Goal: Contribute content: Contribute content

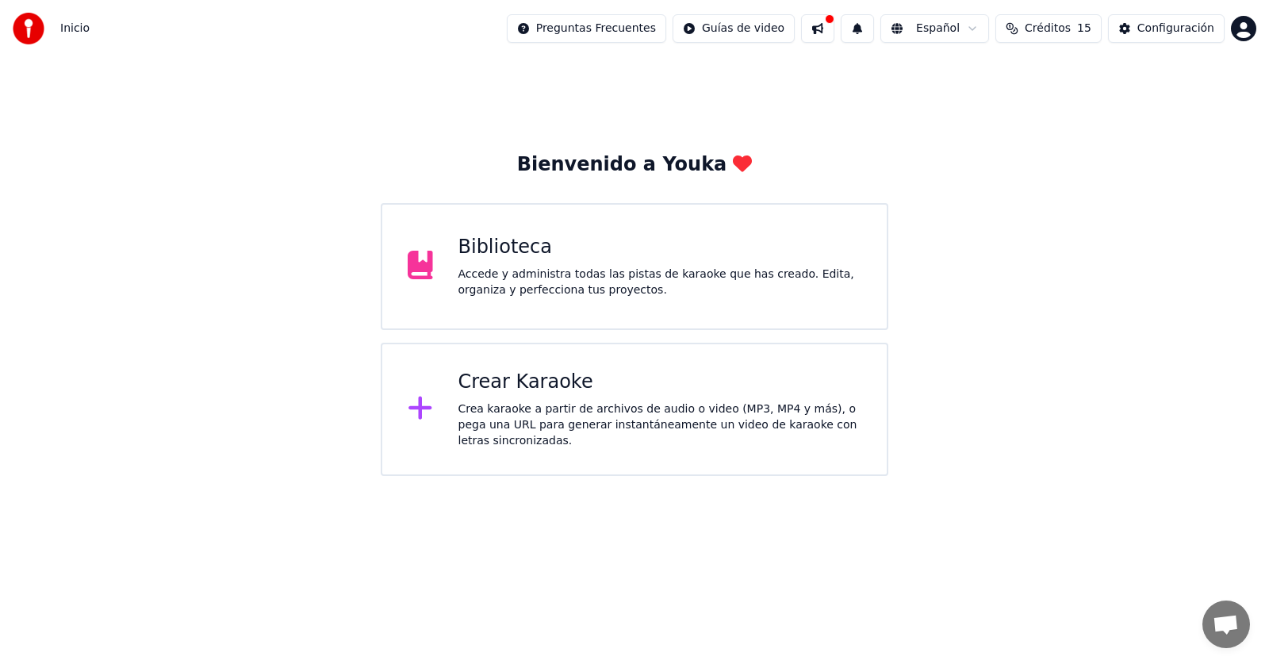
click at [528, 431] on div "Crea karaoke a partir de archivos de audio o video (MP3, MP4 y más), o pega una…" at bounding box center [661, 425] width 404 height 48
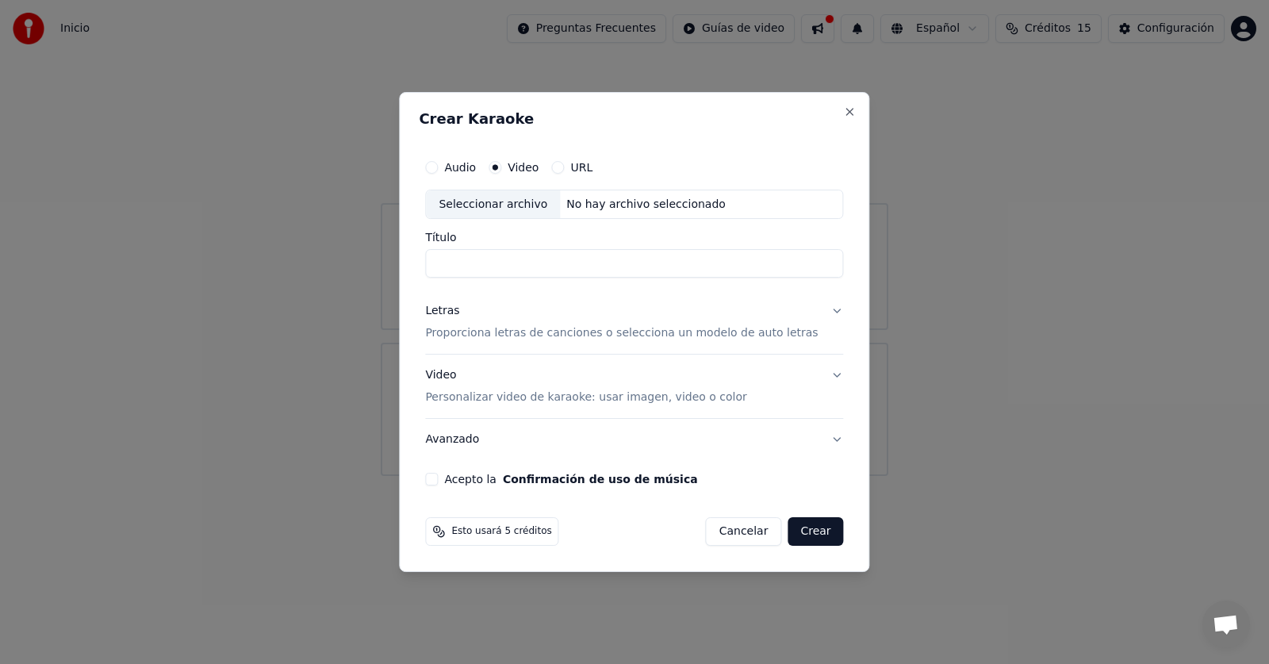
click at [541, 208] on div "Seleccionar archivo" at bounding box center [493, 204] width 134 height 29
type input "**********"
click at [537, 333] on p "Proporciona letras de canciones o selecciona un modelo de auto letras" at bounding box center [621, 334] width 393 height 16
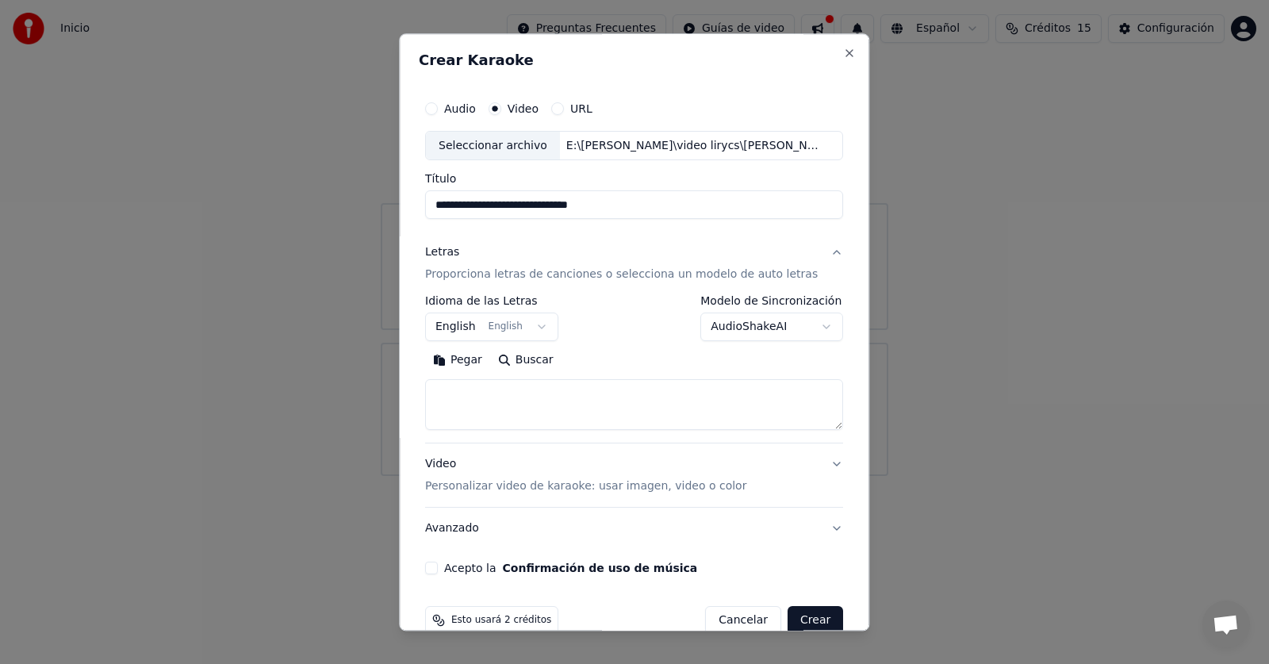
click at [531, 333] on button "English English" at bounding box center [491, 327] width 133 height 29
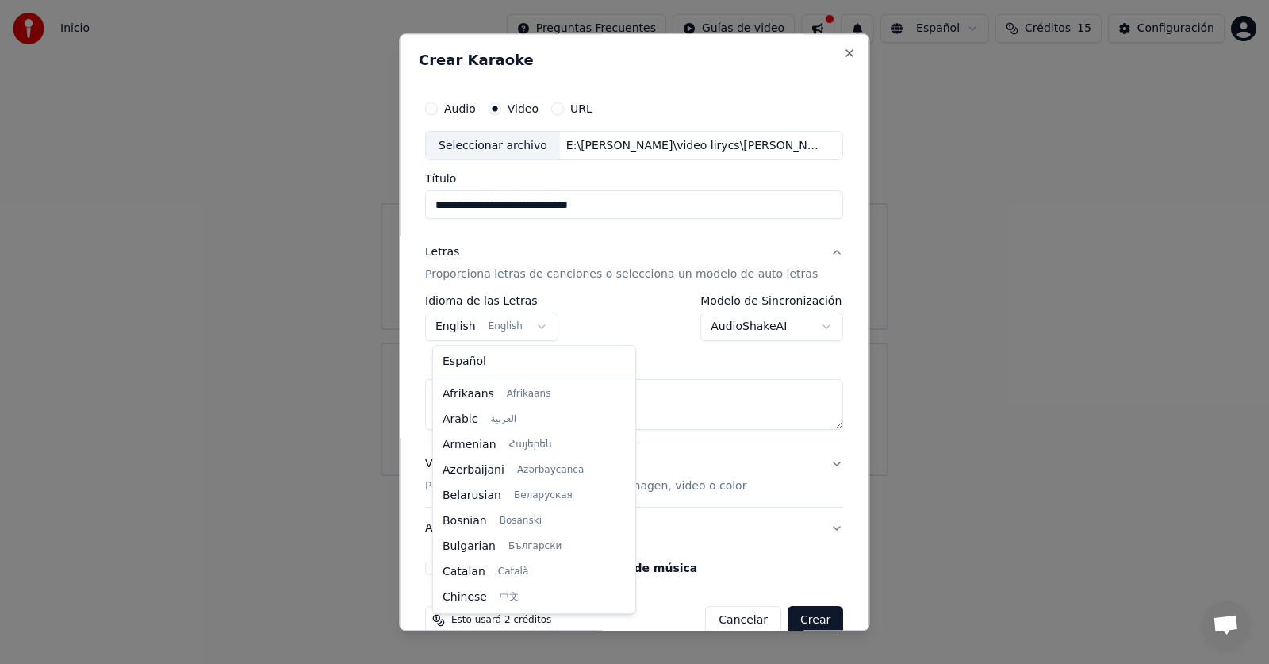
scroll to position [127, 0]
select select "**"
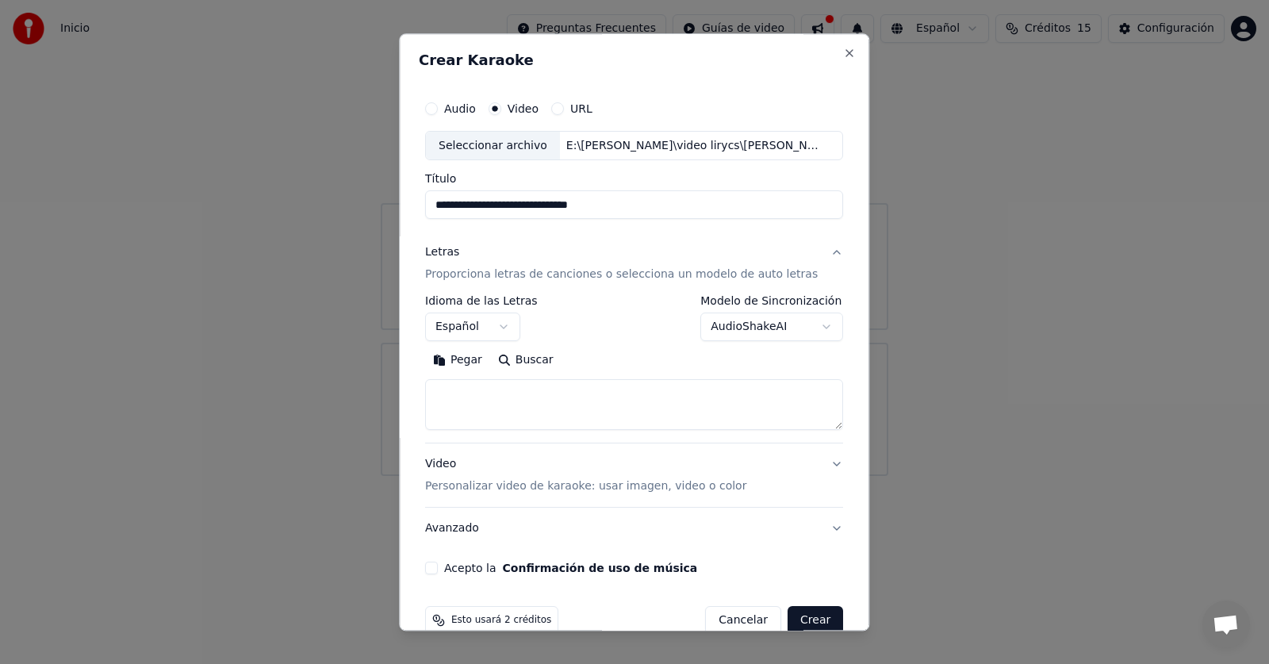
click at [505, 390] on textarea at bounding box center [634, 405] width 418 height 51
paste textarea "**********"
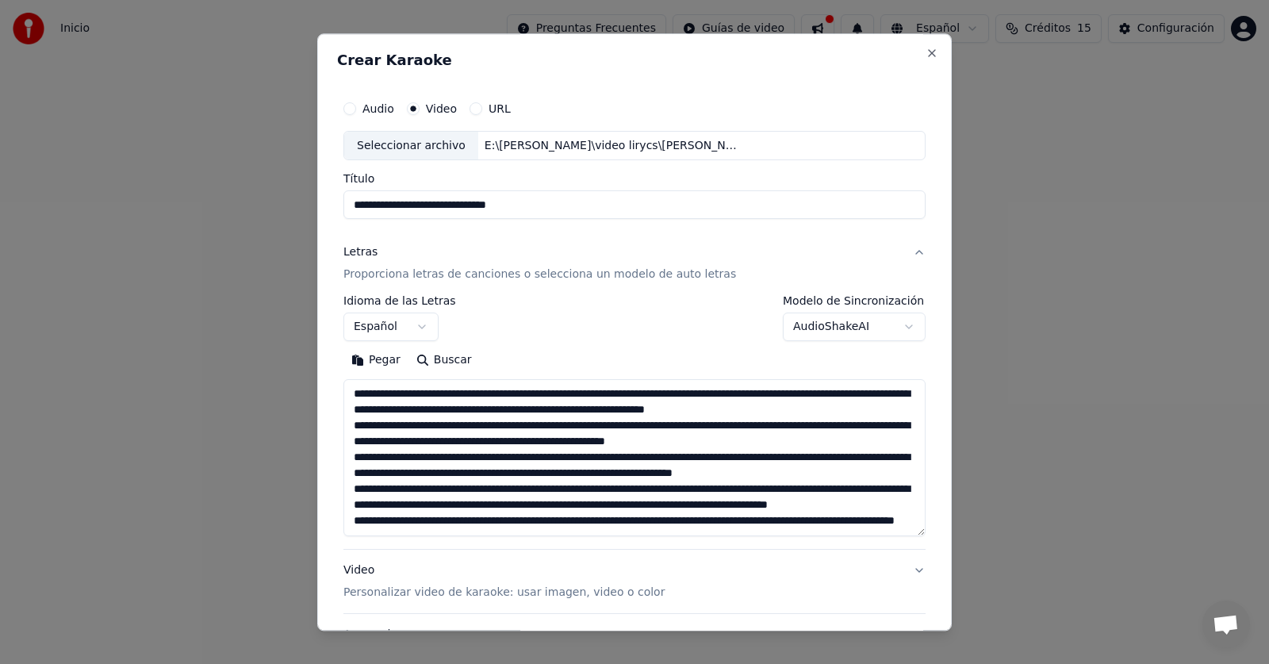
scroll to position [226, 0]
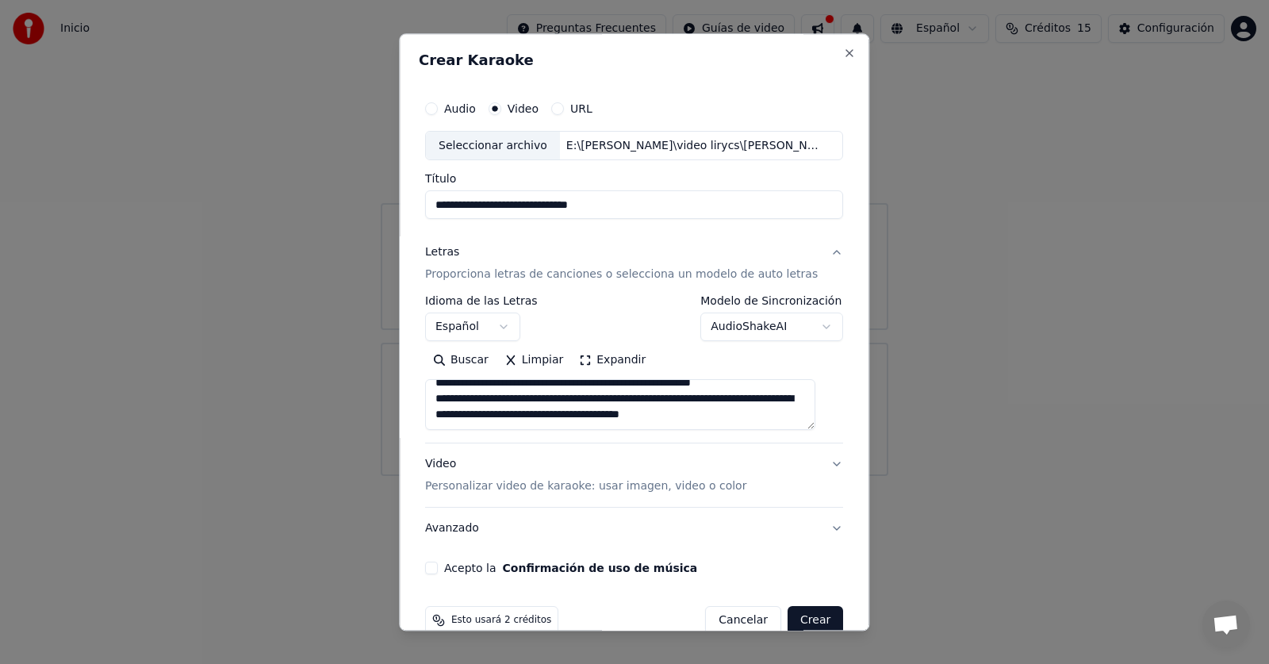
type textarea "**********"
click at [436, 573] on button "Acepto la Confirmación de uso de música" at bounding box center [431, 569] width 13 height 13
click at [792, 616] on button "Crear" at bounding box center [816, 621] width 56 height 29
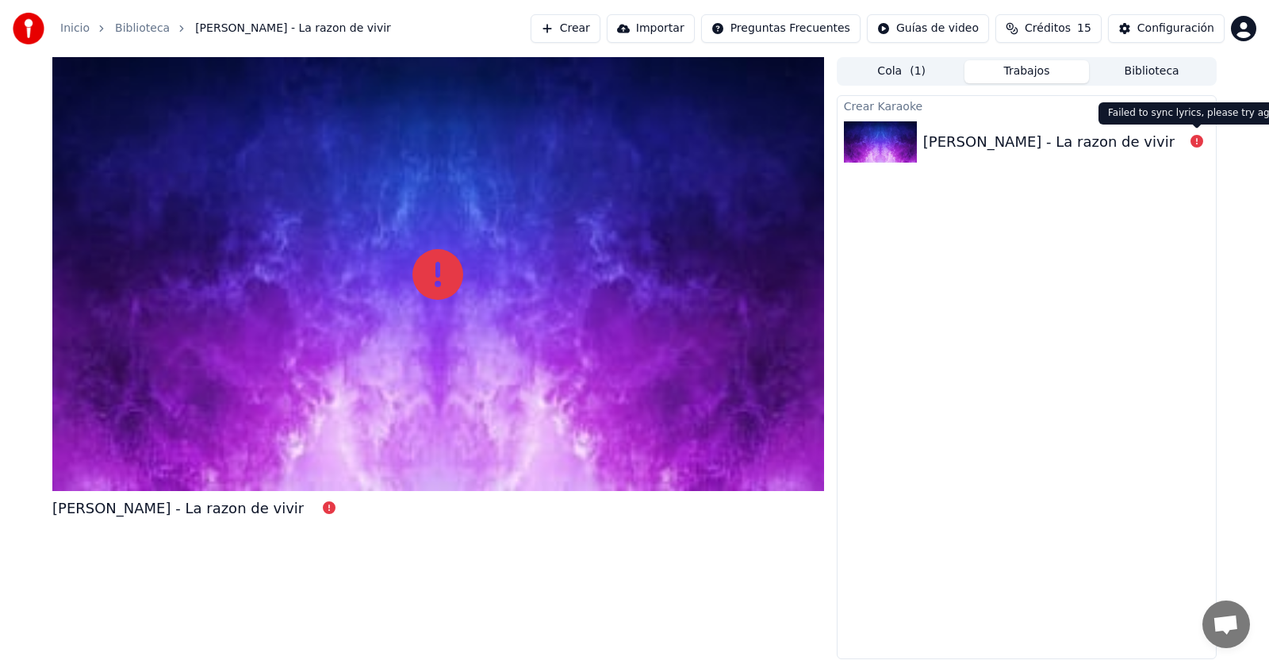
click at [1199, 144] on icon at bounding box center [1197, 141] width 13 height 13
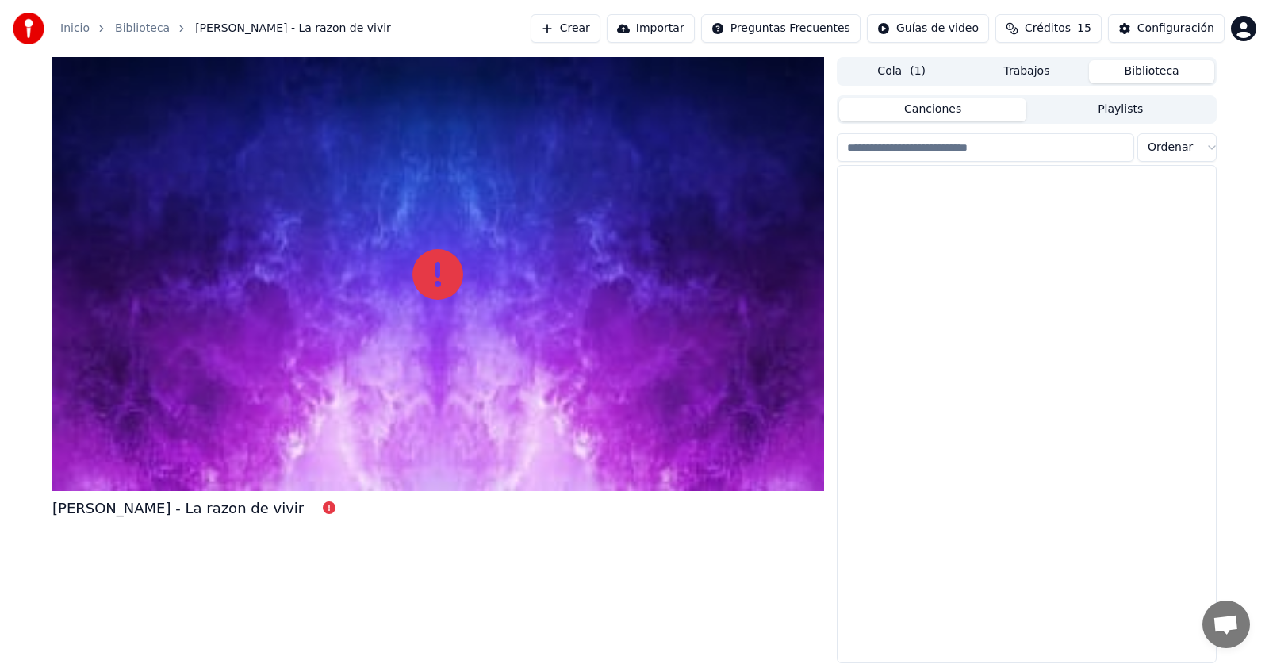
click at [1175, 75] on button "Biblioteca" at bounding box center [1151, 71] width 125 height 23
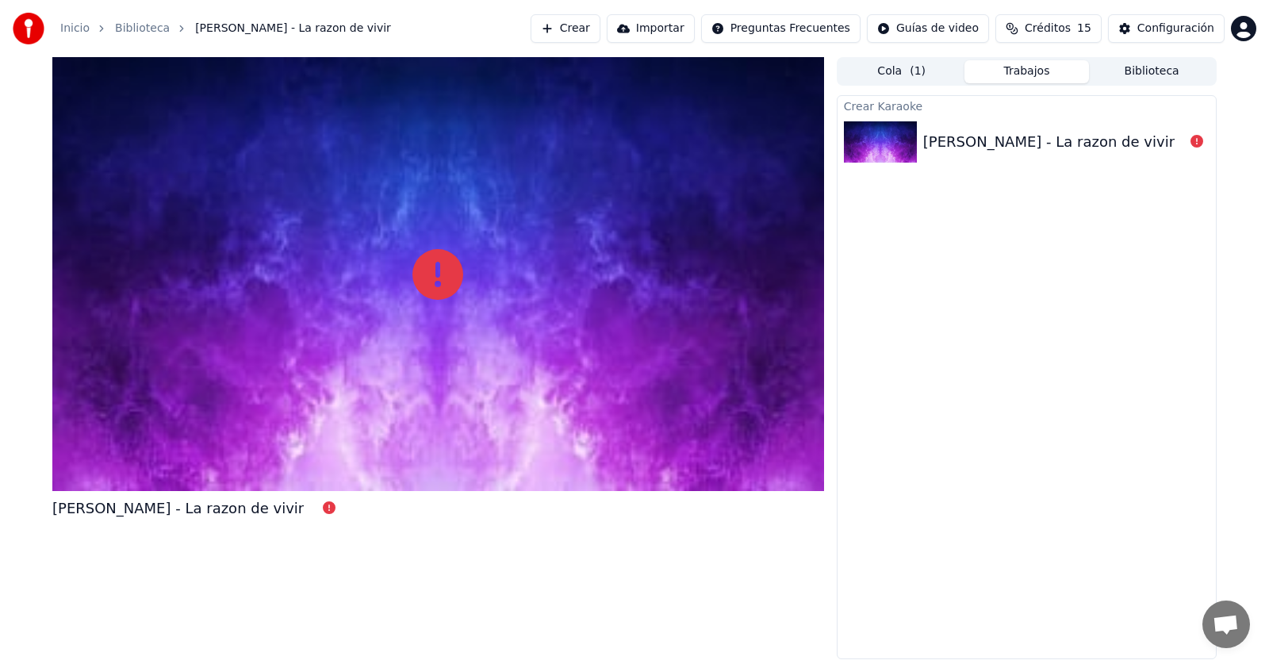
click at [965, 73] on button "Trabajos" at bounding box center [1027, 71] width 125 height 23
drag, startPoint x: 1039, startPoint y: 73, endPoint x: 1102, endPoint y: 71, distance: 62.7
click at [1040, 73] on button "Trabajos" at bounding box center [1027, 71] width 125 height 23
click at [1133, 71] on button "Biblioteca" at bounding box center [1151, 71] width 125 height 23
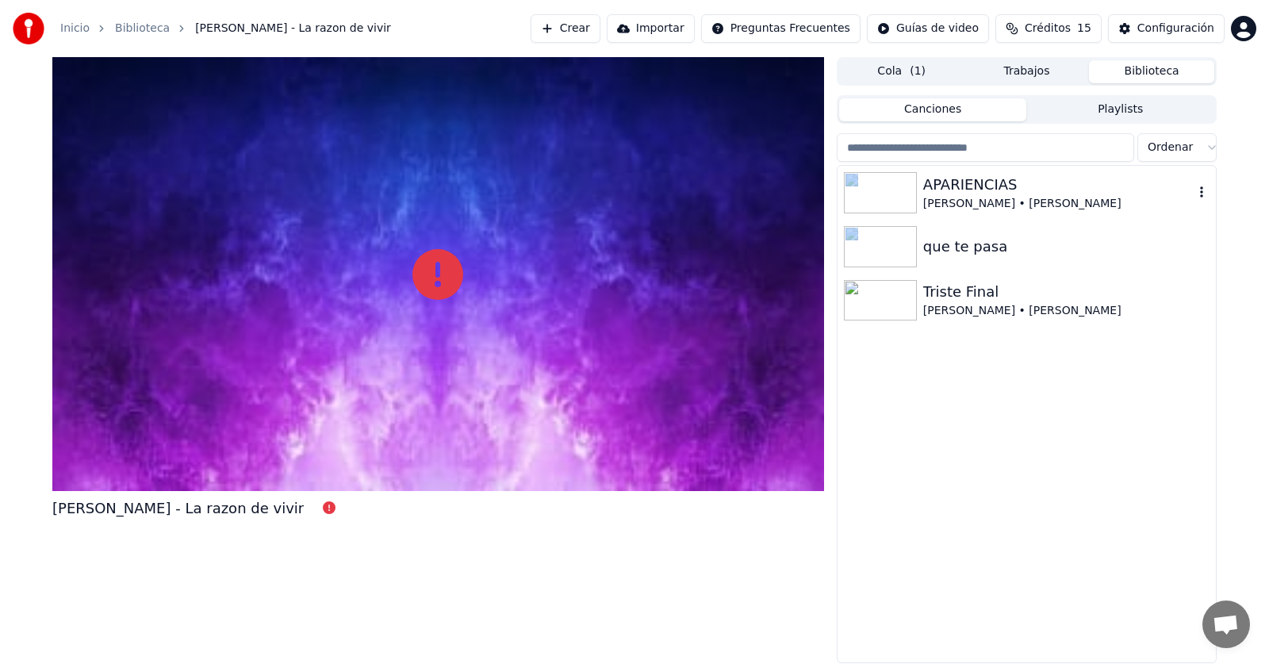
drag, startPoint x: 1035, startPoint y: 369, endPoint x: 908, endPoint y: 199, distance: 211.5
click at [908, 199] on div "APARIENCIAS [PERSON_NAME] • [PERSON_NAME] que te pasa Triste Final [PERSON_NAME…" at bounding box center [1027, 414] width 378 height 497
click at [1202, 193] on icon "button" at bounding box center [1201, 191] width 3 height 11
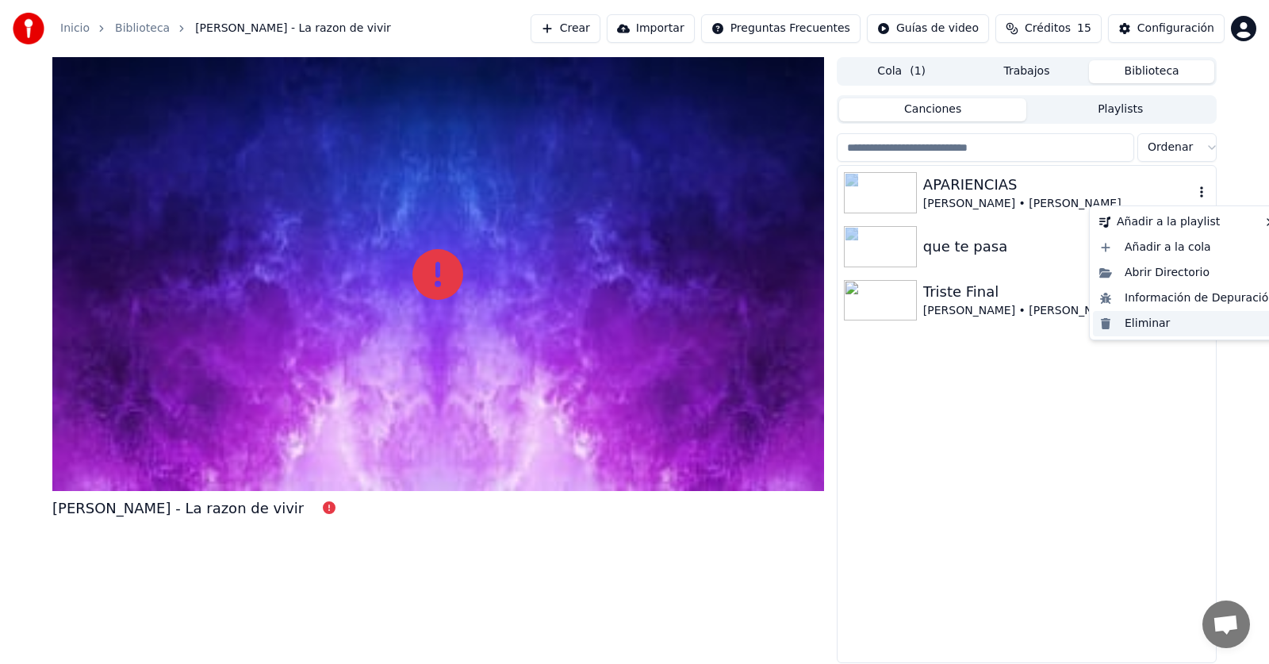
click at [1163, 332] on div "Eliminar" at bounding box center [1187, 323] width 189 height 25
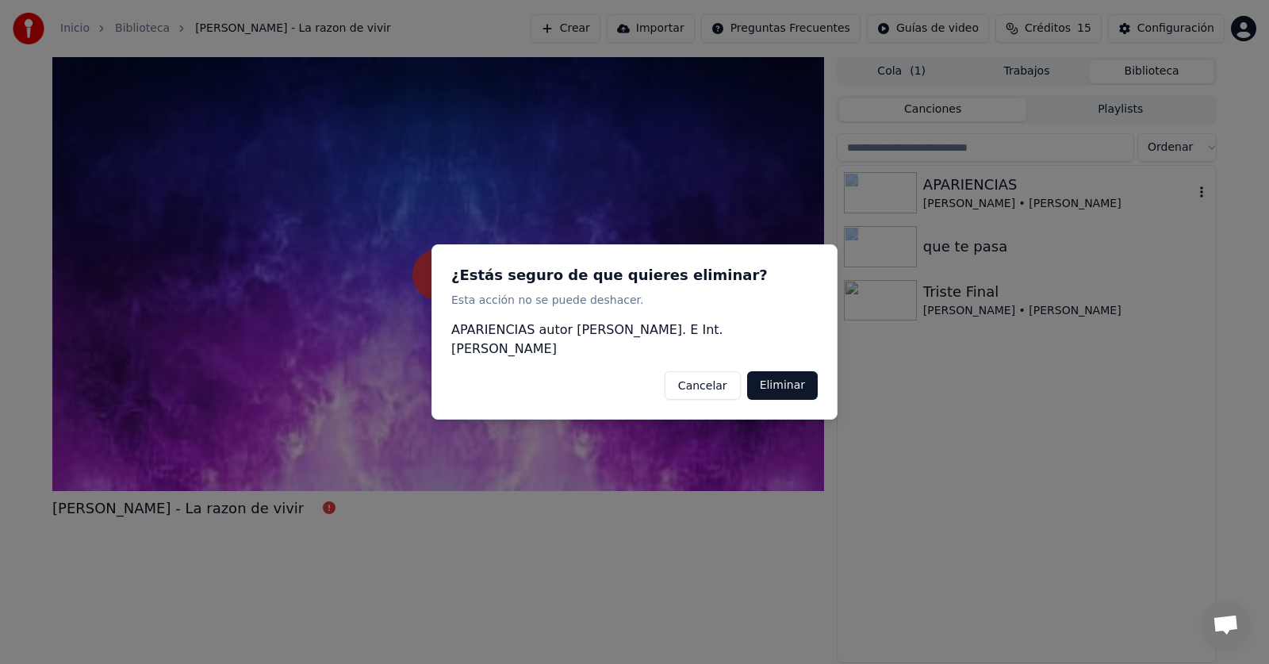
drag, startPoint x: 801, startPoint y: 381, endPoint x: 812, endPoint y: 378, distance: 11.6
click at [801, 381] on button "Eliminar" at bounding box center [782, 385] width 71 height 29
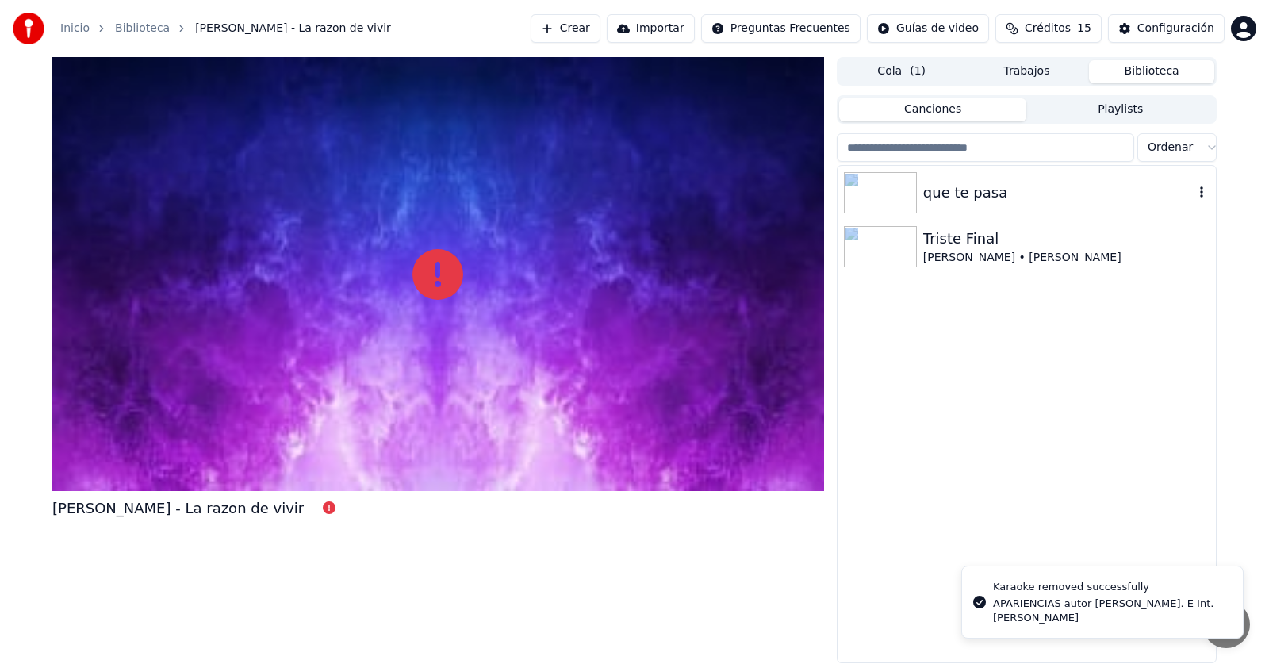
click at [1203, 190] on icon "button" at bounding box center [1201, 191] width 3 height 11
click at [1204, 193] on icon "button" at bounding box center [1202, 192] width 16 height 13
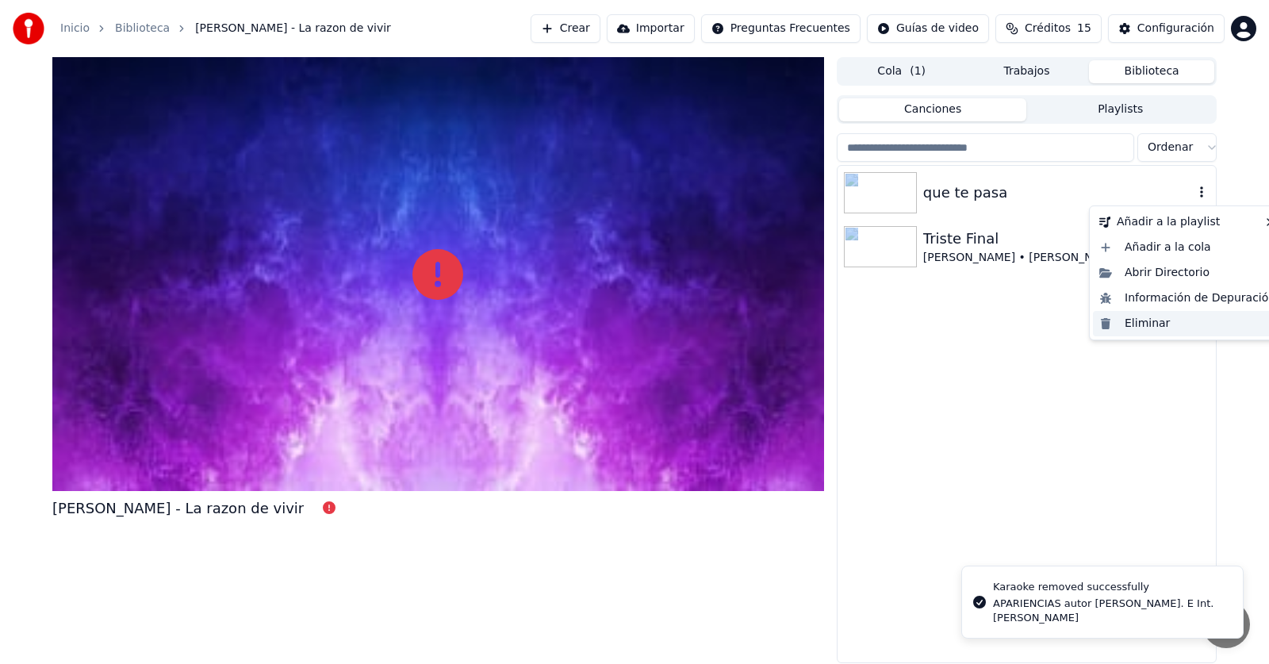
click at [1127, 322] on div "Eliminar" at bounding box center [1187, 323] width 189 height 25
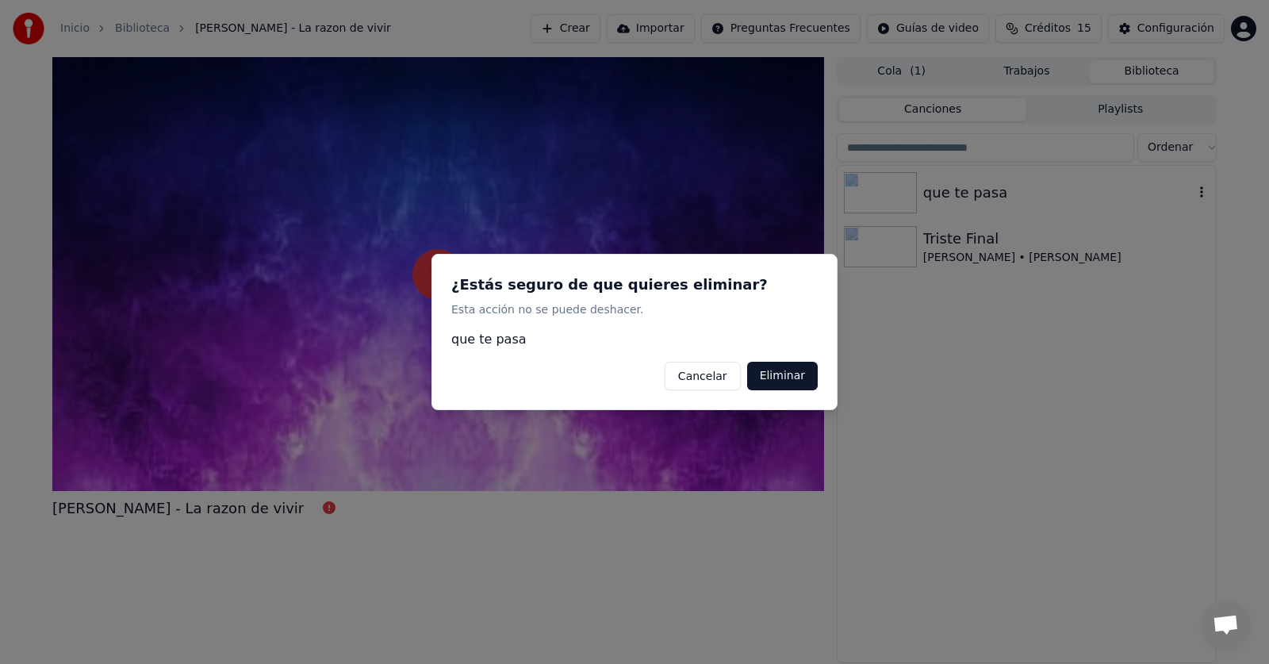
click at [806, 380] on button "Eliminar" at bounding box center [782, 376] width 71 height 29
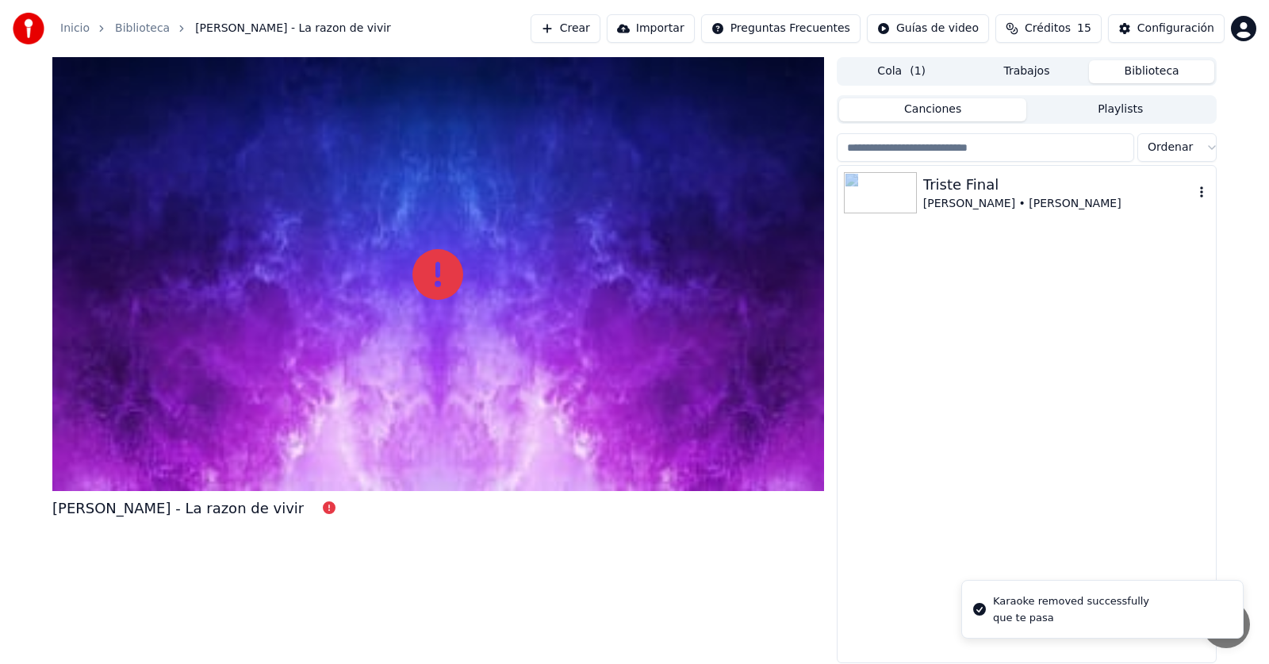
click at [1206, 193] on icon "button" at bounding box center [1202, 192] width 16 height 13
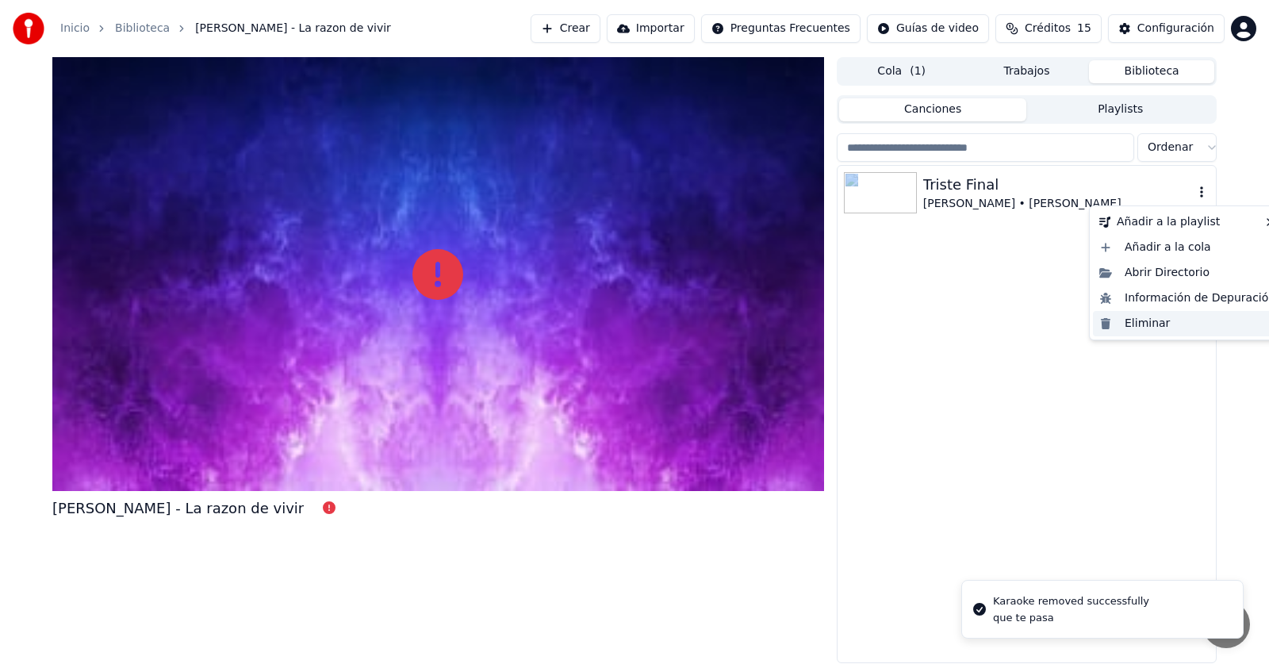
click at [1162, 325] on div "Eliminar" at bounding box center [1187, 323] width 189 height 25
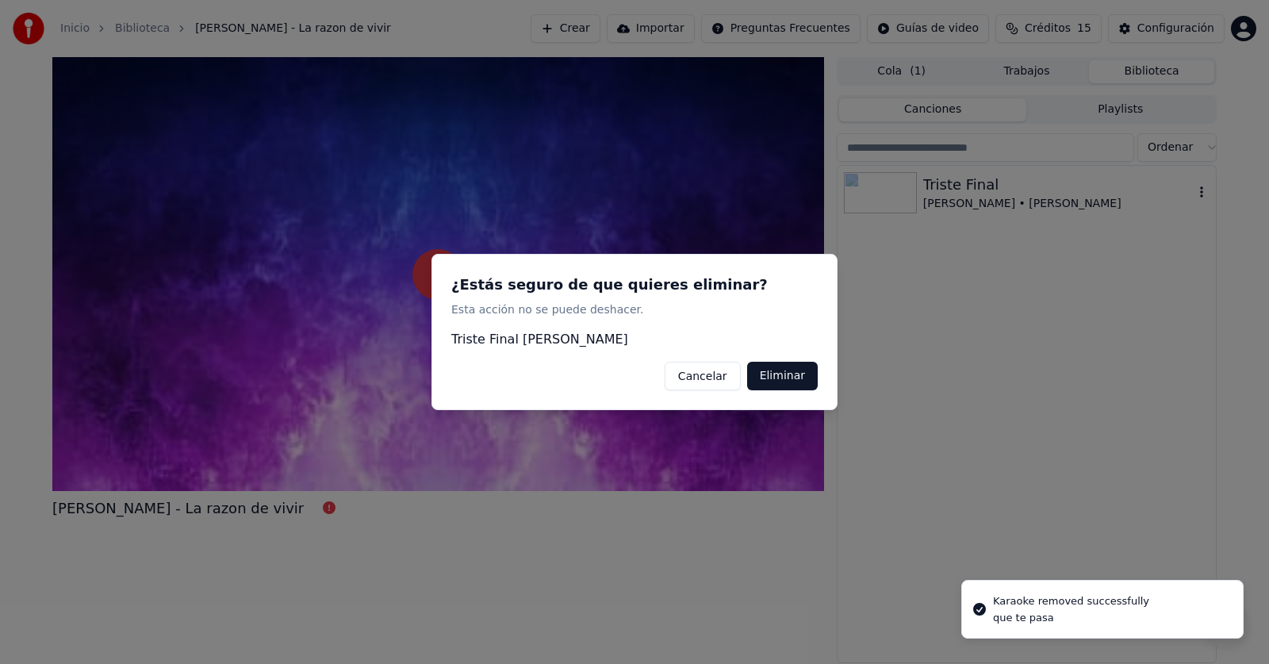
click at [792, 387] on button "Eliminar" at bounding box center [782, 376] width 71 height 29
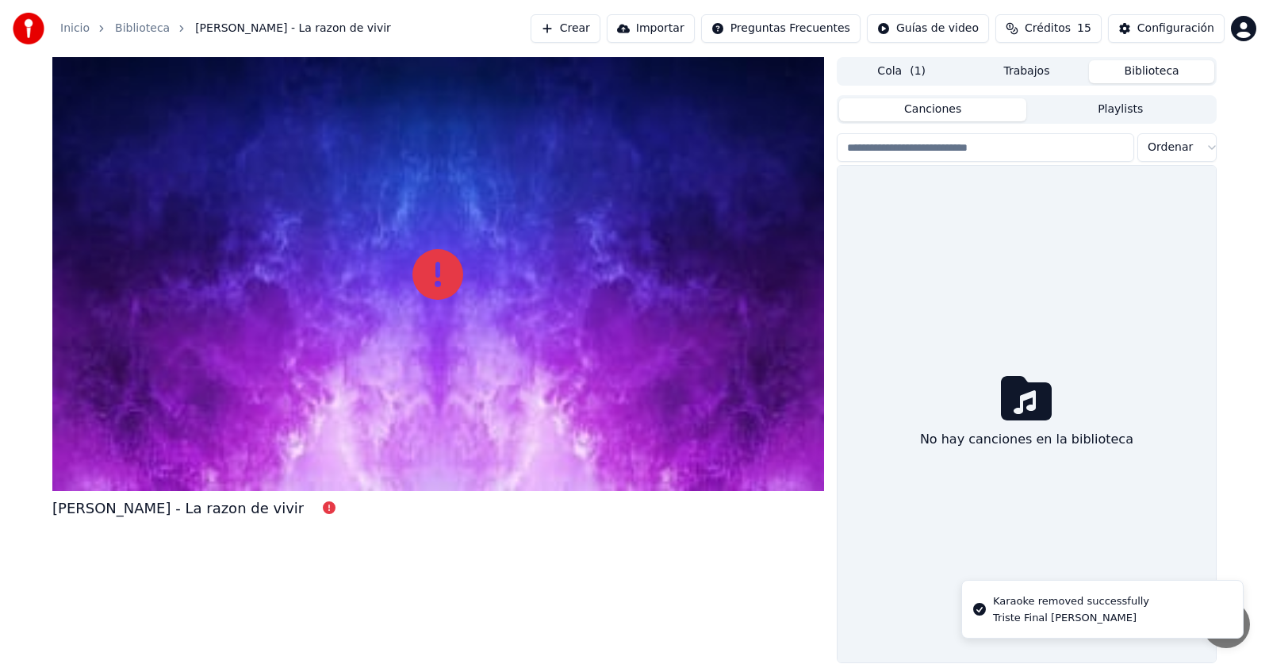
click at [933, 74] on button "Cola ( 1 )" at bounding box center [901, 71] width 125 height 23
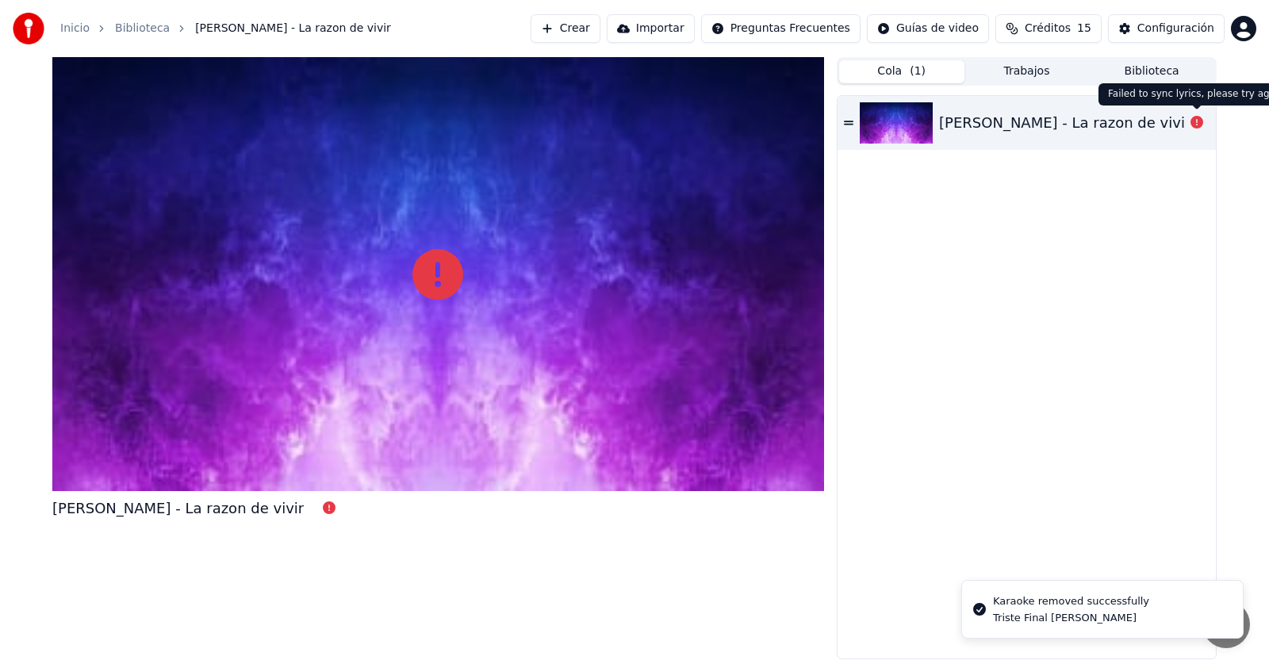
click at [1194, 124] on icon at bounding box center [1197, 122] width 13 height 13
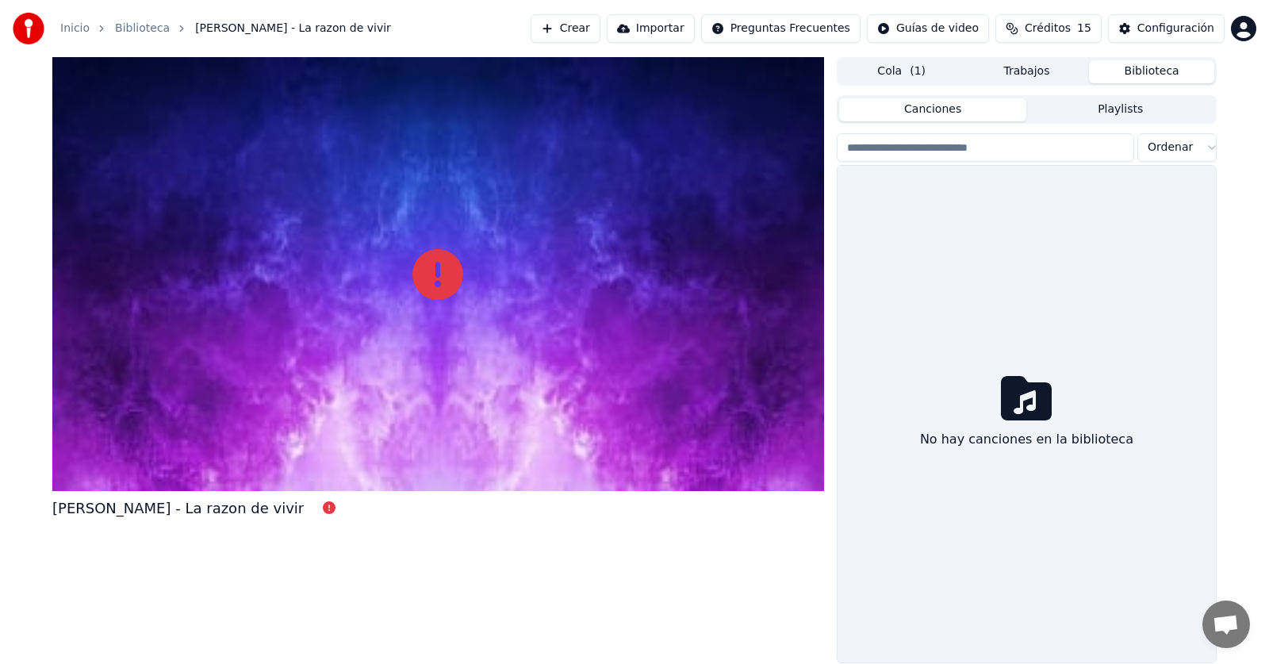
click at [1166, 68] on button "Biblioteca" at bounding box center [1151, 71] width 125 height 23
click at [1109, 112] on button "Playlists" at bounding box center [1121, 109] width 188 height 23
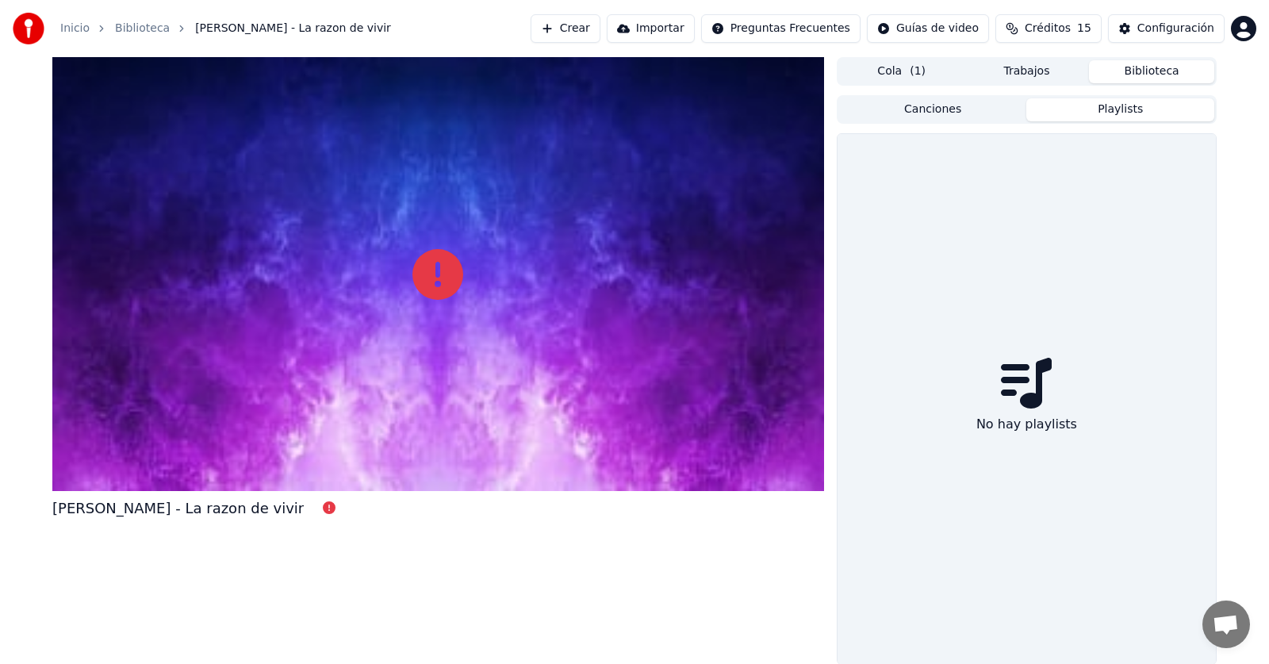
click at [984, 115] on button "Canciones" at bounding box center [933, 109] width 188 height 23
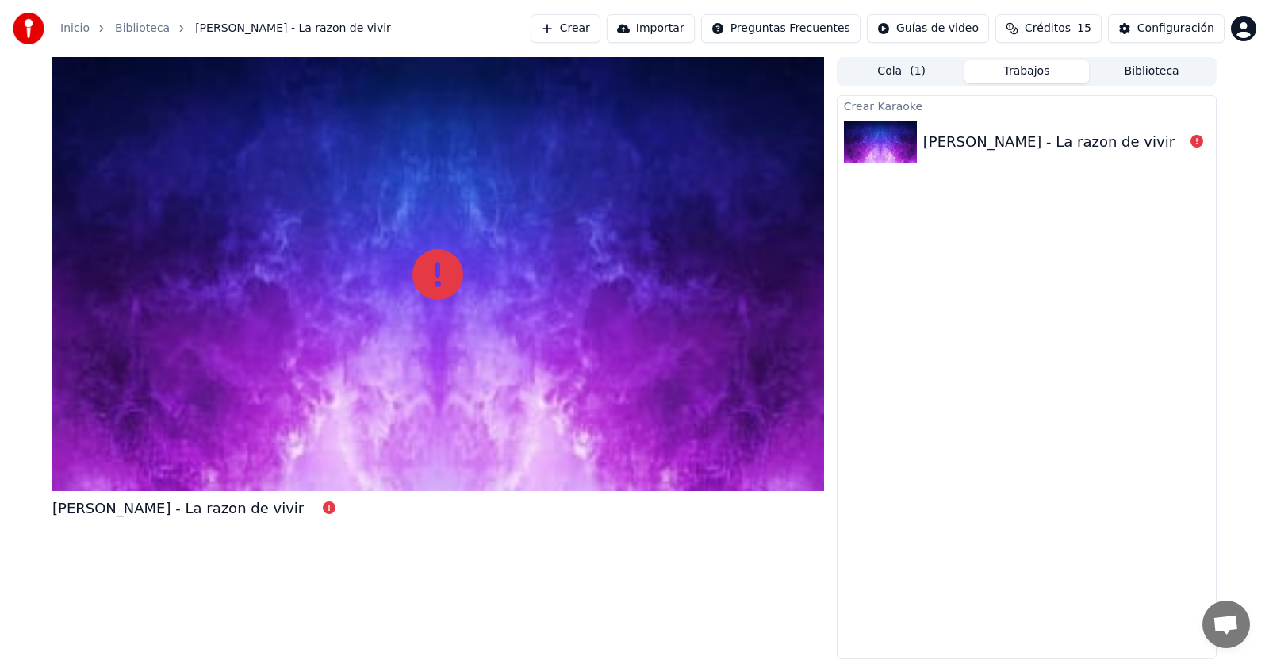
drag, startPoint x: 1044, startPoint y: 79, endPoint x: 1035, endPoint y: 75, distance: 9.6
click at [1044, 78] on button "Trabajos" at bounding box center [1027, 71] width 125 height 23
click at [1197, 138] on icon at bounding box center [1197, 141] width 13 height 13
click at [1177, 33] on div "Configuración" at bounding box center [1176, 29] width 77 height 16
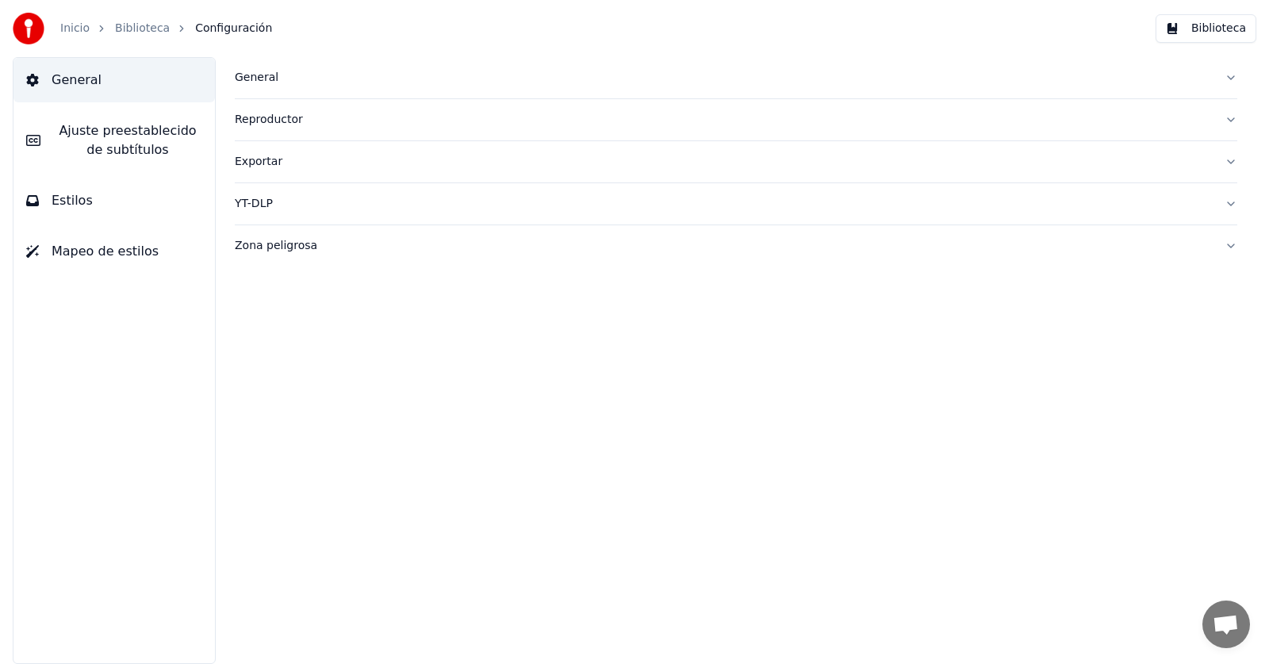
click at [60, 206] on span "Estilos" at bounding box center [72, 200] width 41 height 19
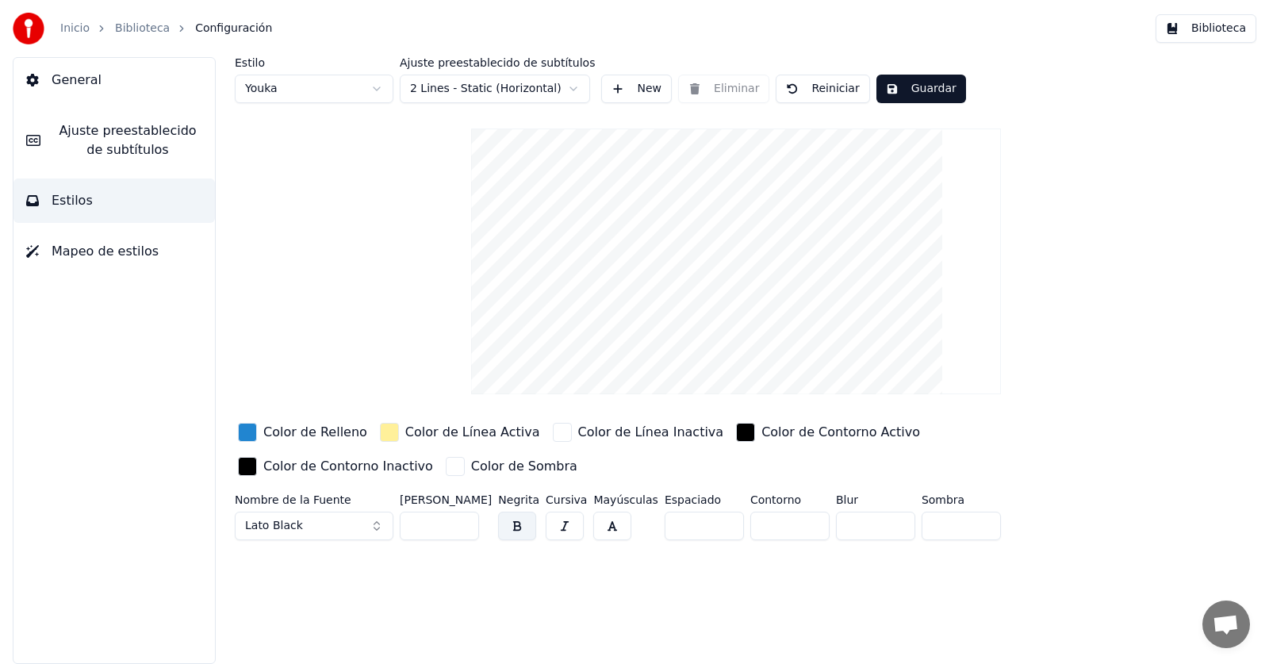
click at [240, 431] on div "button" at bounding box center [247, 432] width 19 height 19
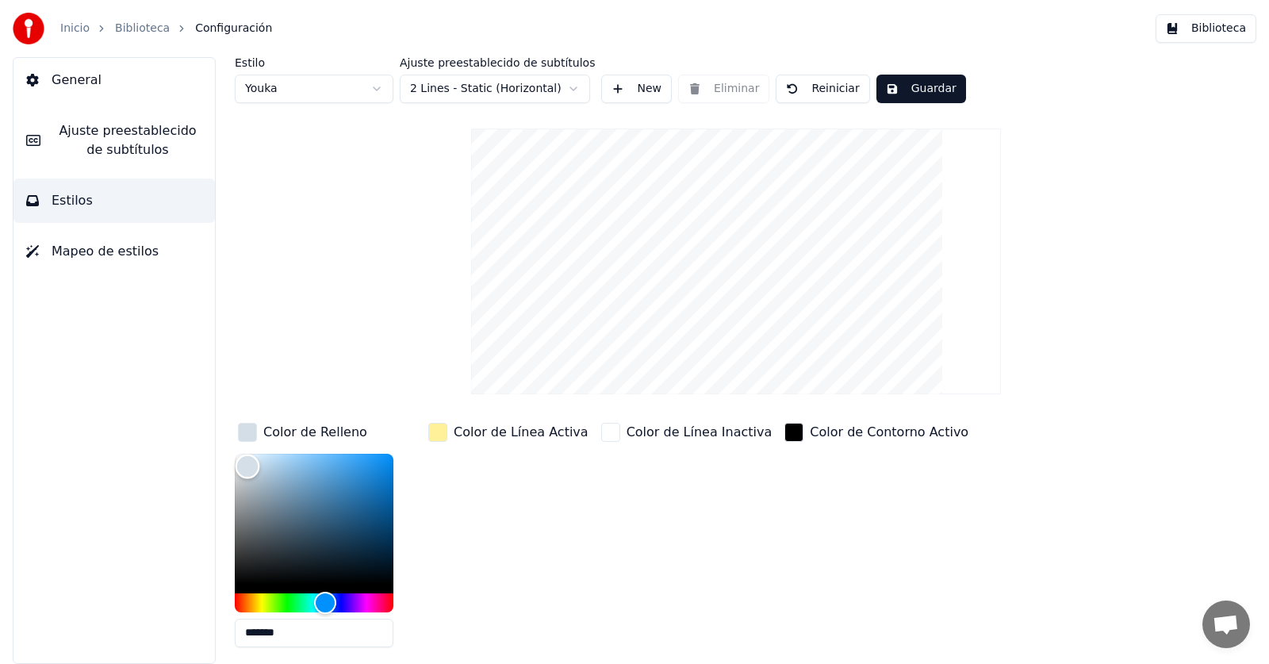
click at [248, 466] on div "Color" at bounding box center [314, 519] width 159 height 130
type input "*******"
click at [252, 462] on div "Color" at bounding box center [252, 463] width 25 height 25
click at [547, 90] on html "Inicio Biblioteca Configuración Biblioteca General Ajuste preestablecido de sub…" at bounding box center [634, 332] width 1269 height 664
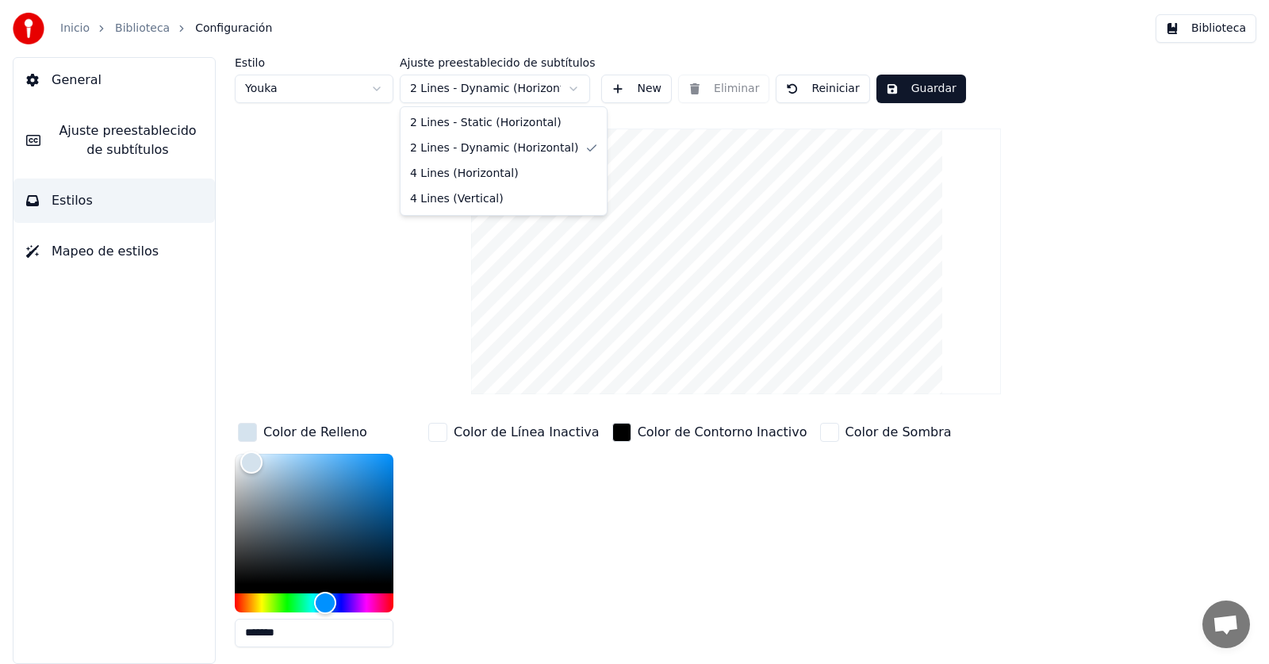
click at [486, 92] on html "Inicio Biblioteca Configuración Biblioteca General Ajuste preestablecido de sub…" at bounding box center [634, 332] width 1269 height 664
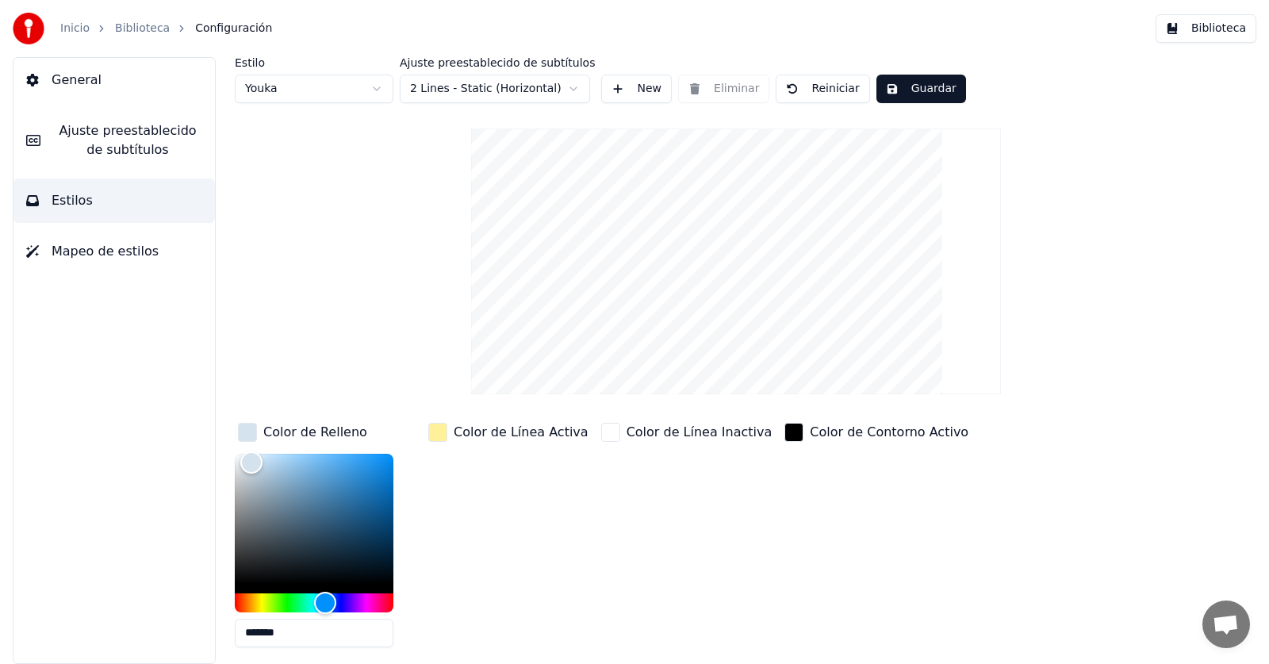
click at [898, 80] on button "Guardar" at bounding box center [922, 89] width 90 height 29
click at [75, 33] on link "Inicio" at bounding box center [74, 29] width 29 height 16
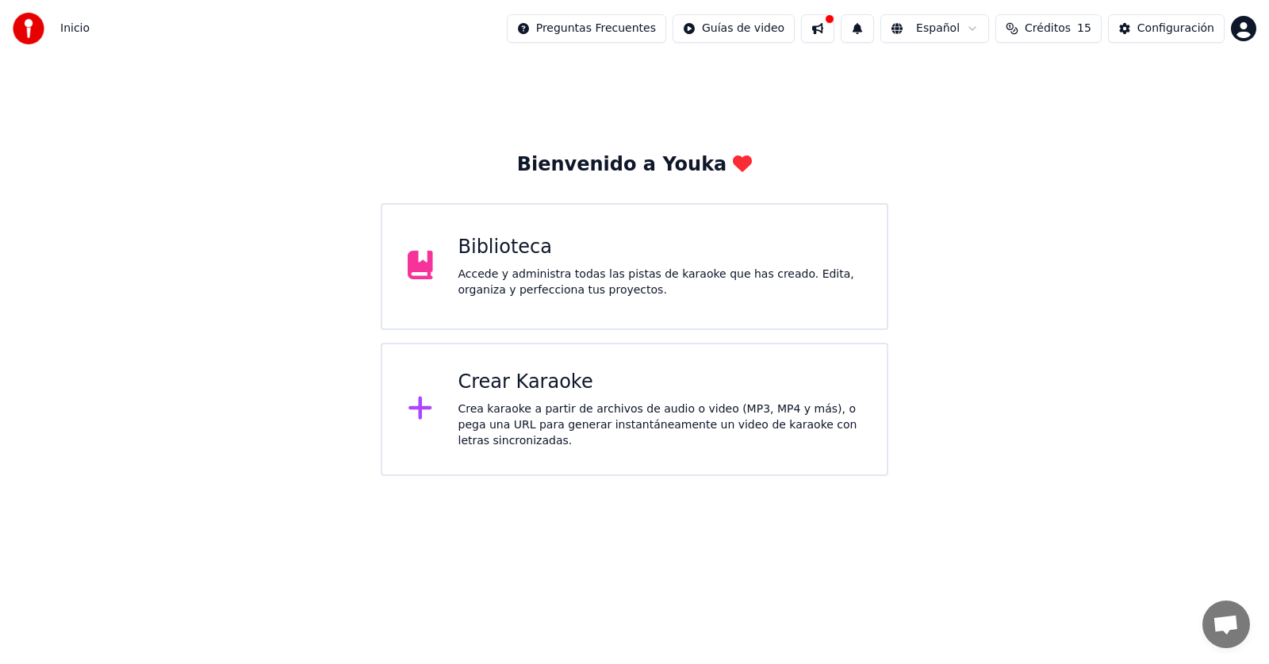
click at [536, 276] on div "Accede y administra todas las pistas de karaoke que has creado. Edita, organiza…" at bounding box center [661, 283] width 404 height 32
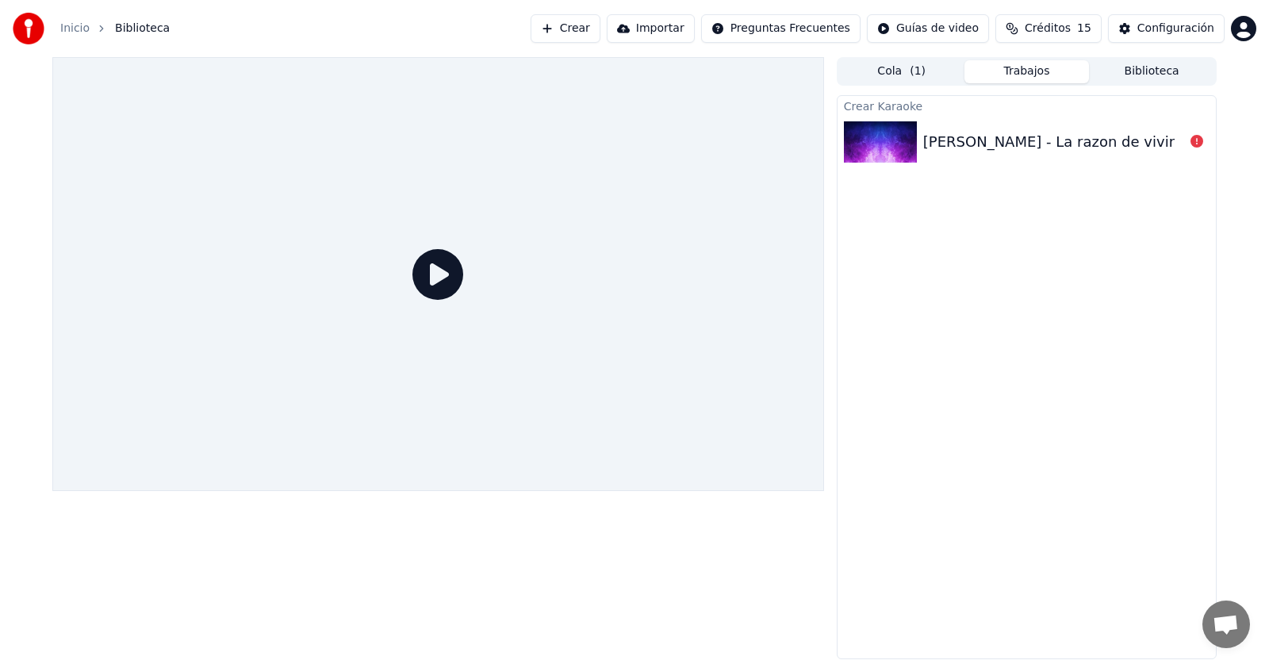
click at [1187, 150] on div at bounding box center [1197, 142] width 25 height 19
click at [1031, 141] on div "[PERSON_NAME] - La razon de vivir" at bounding box center [1050, 142] width 252 height 22
click at [435, 281] on icon at bounding box center [438, 274] width 51 height 51
click at [601, 35] on button "Crear" at bounding box center [566, 28] width 70 height 29
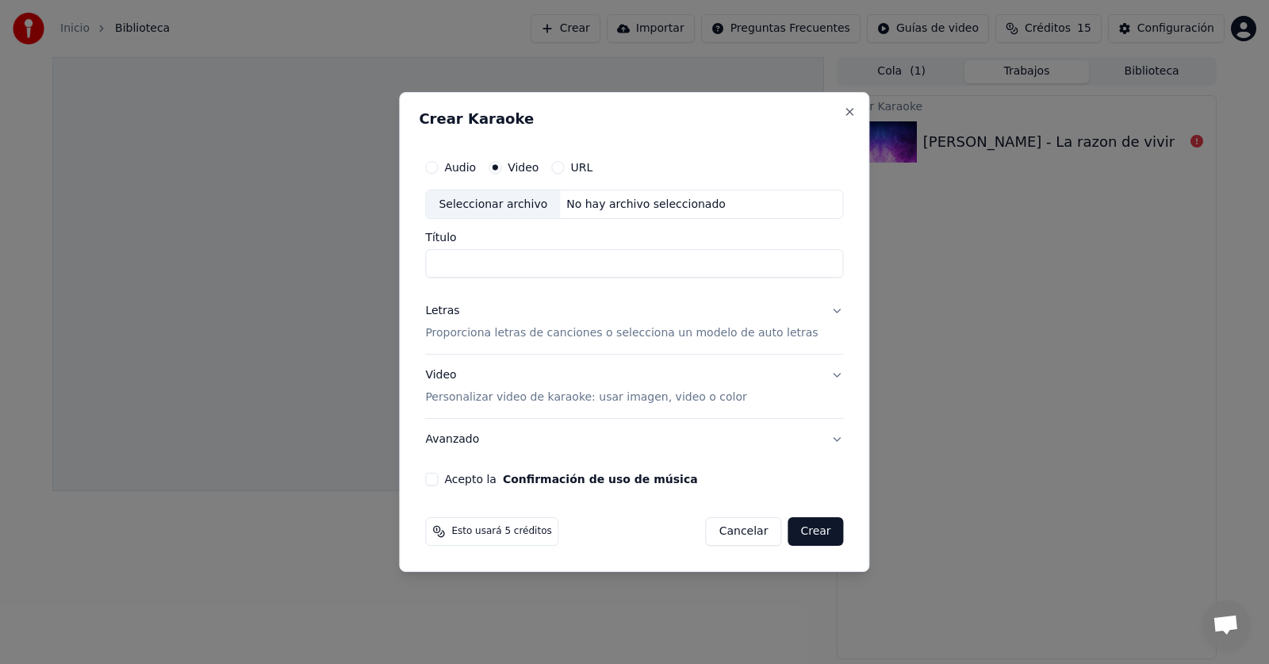
click at [564, 170] on button "URL" at bounding box center [557, 167] width 13 height 13
click at [501, 165] on button "Video" at bounding box center [495, 166] width 13 height 13
click at [527, 204] on div "Seleccionar archivo" at bounding box center [493, 204] width 134 height 29
type input "**********"
click at [555, 339] on p "Proporciona letras de canciones o selecciona un modelo de auto letras" at bounding box center [621, 334] width 393 height 16
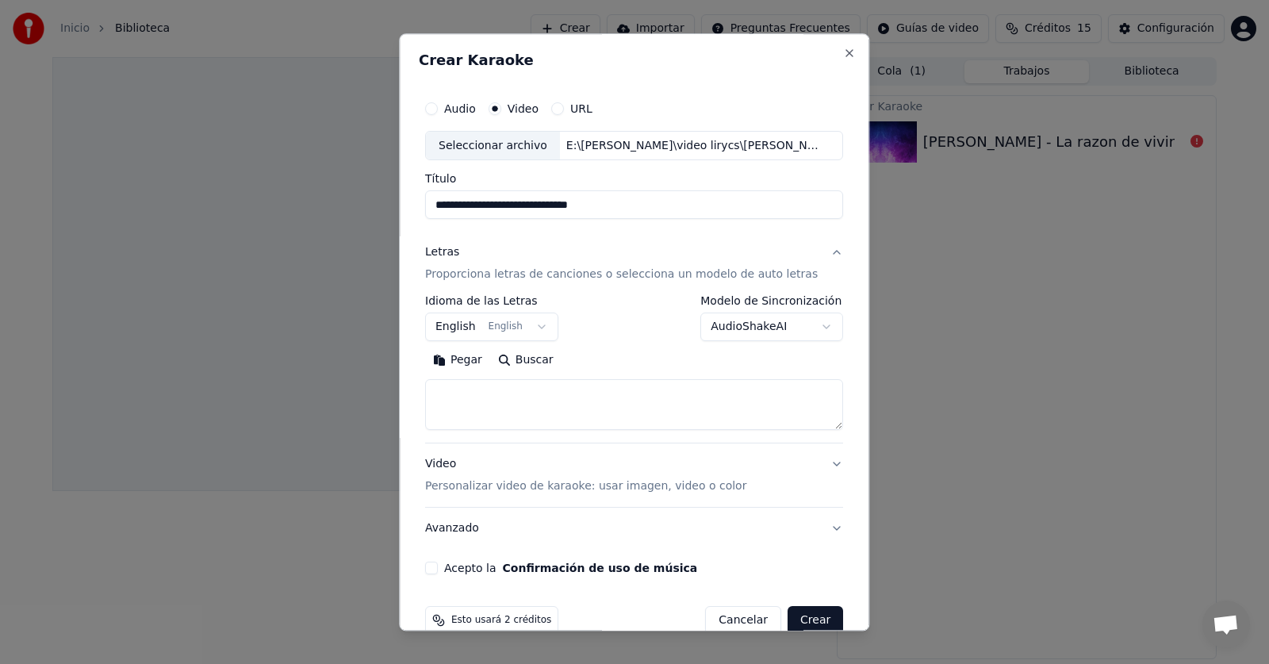
click at [521, 327] on body "**********" at bounding box center [634, 332] width 1269 height 664
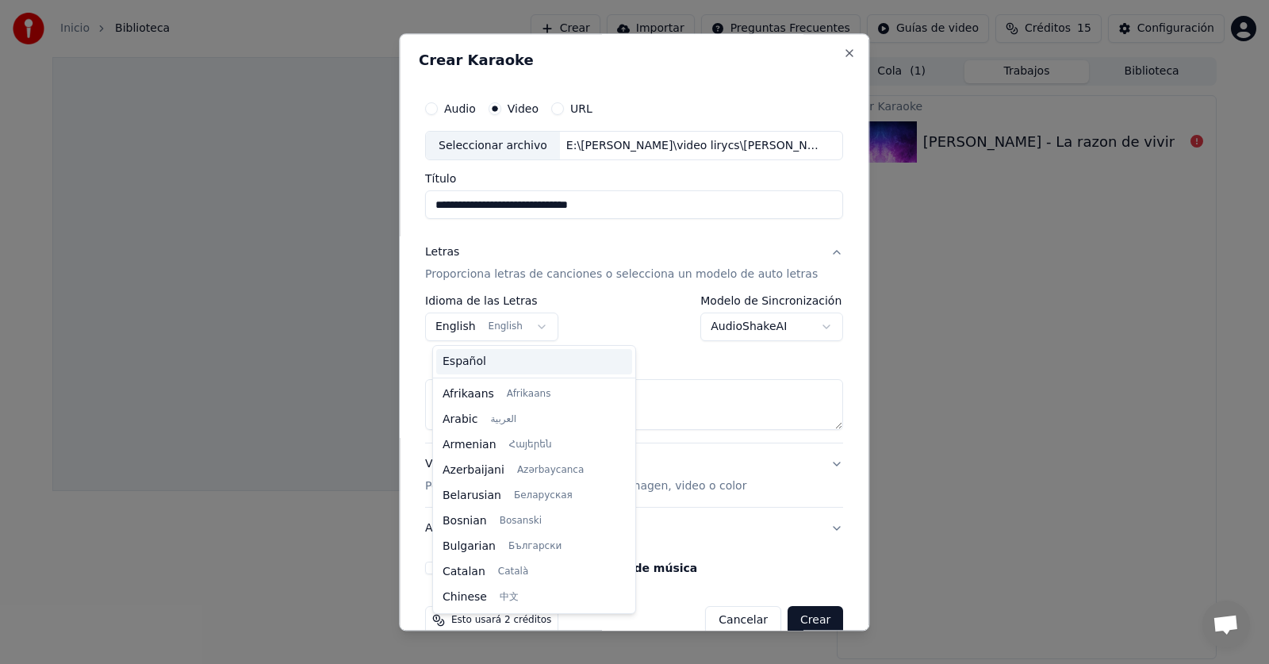
scroll to position [127, 0]
select select "**"
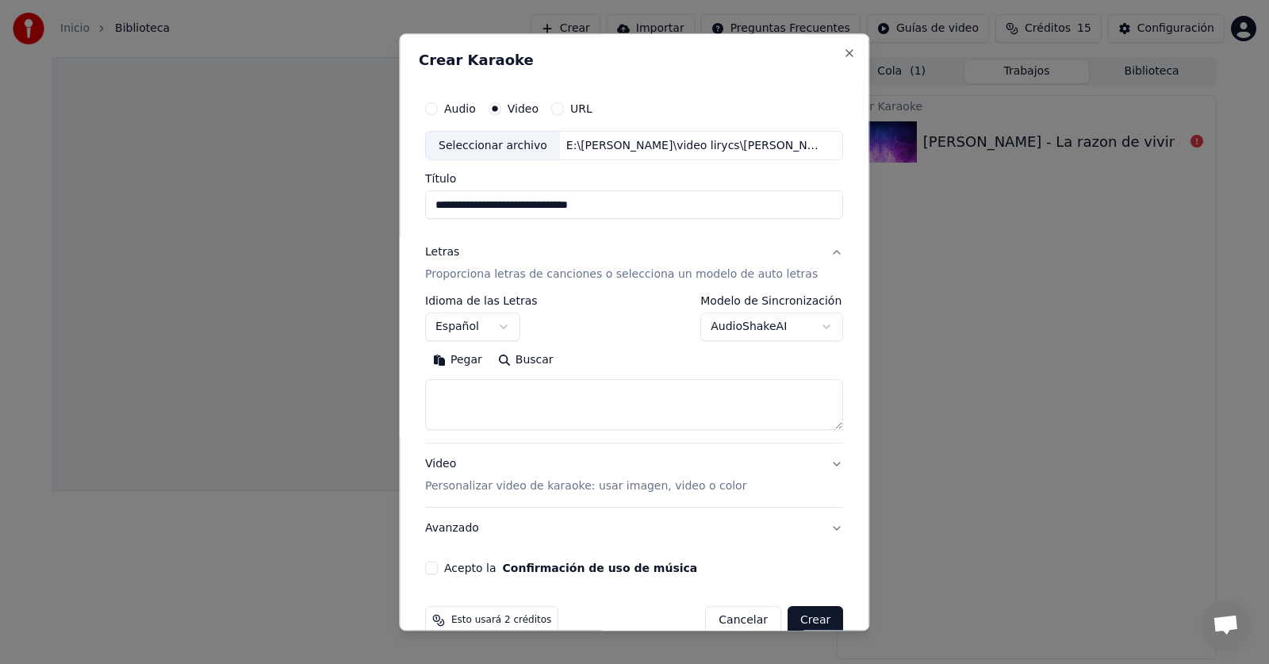
click at [510, 398] on textarea at bounding box center [634, 405] width 418 height 51
paste textarea "**********"
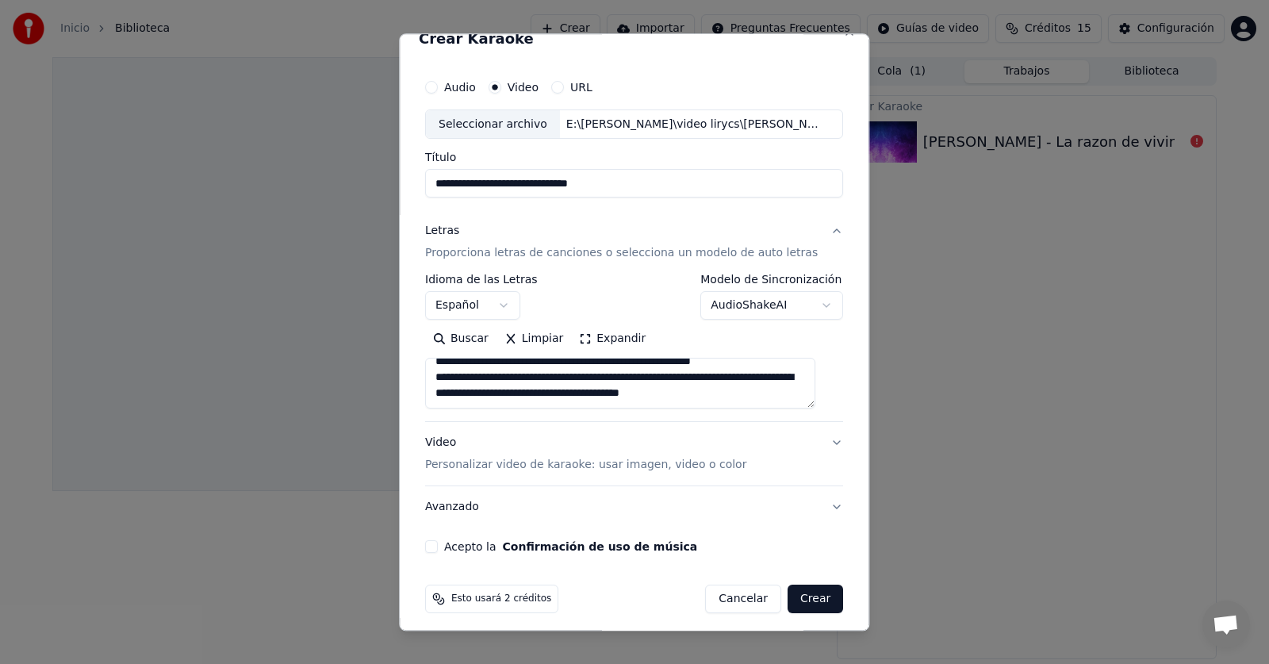
scroll to position [30, 0]
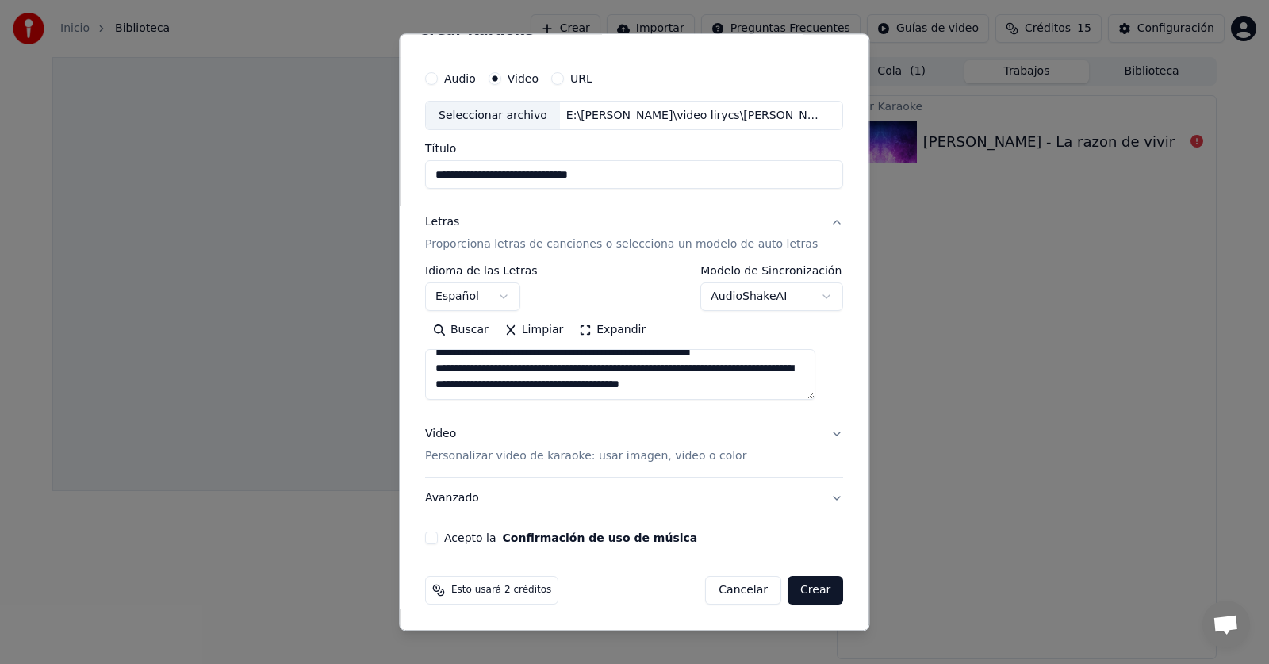
type textarea "**********"
click at [436, 537] on button "Acepto la Confirmación de uso de música" at bounding box center [431, 538] width 13 height 13
click at [811, 592] on button "Crear" at bounding box center [816, 591] width 56 height 29
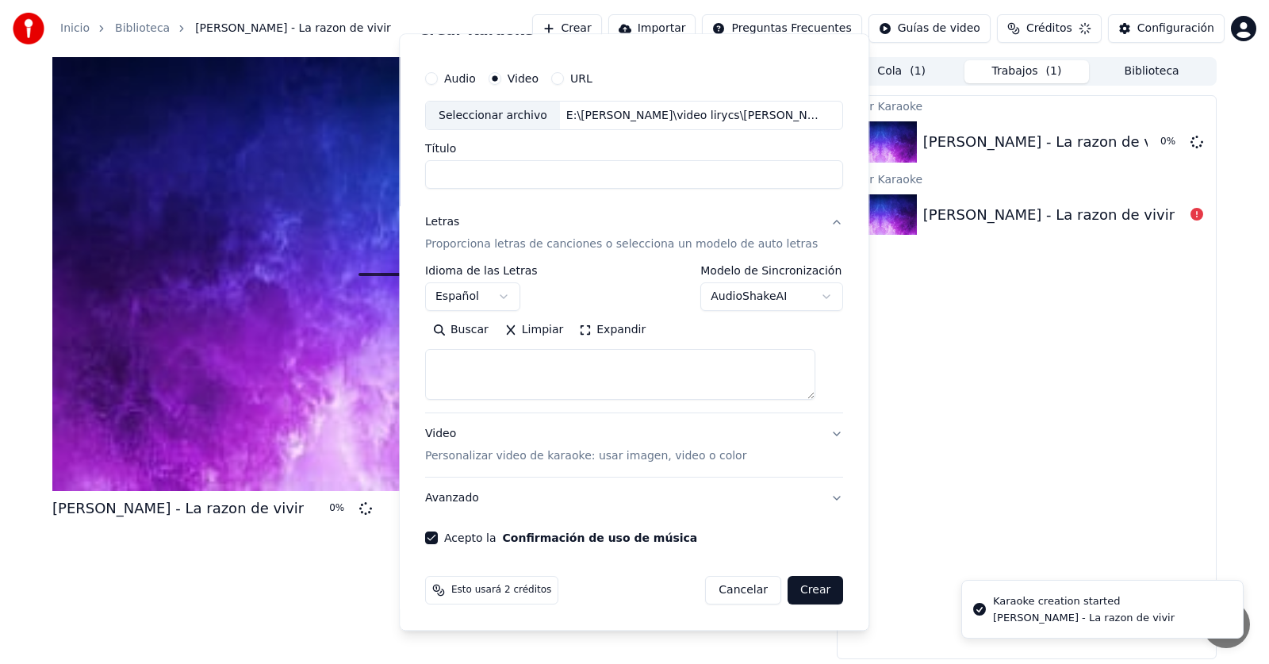
select select
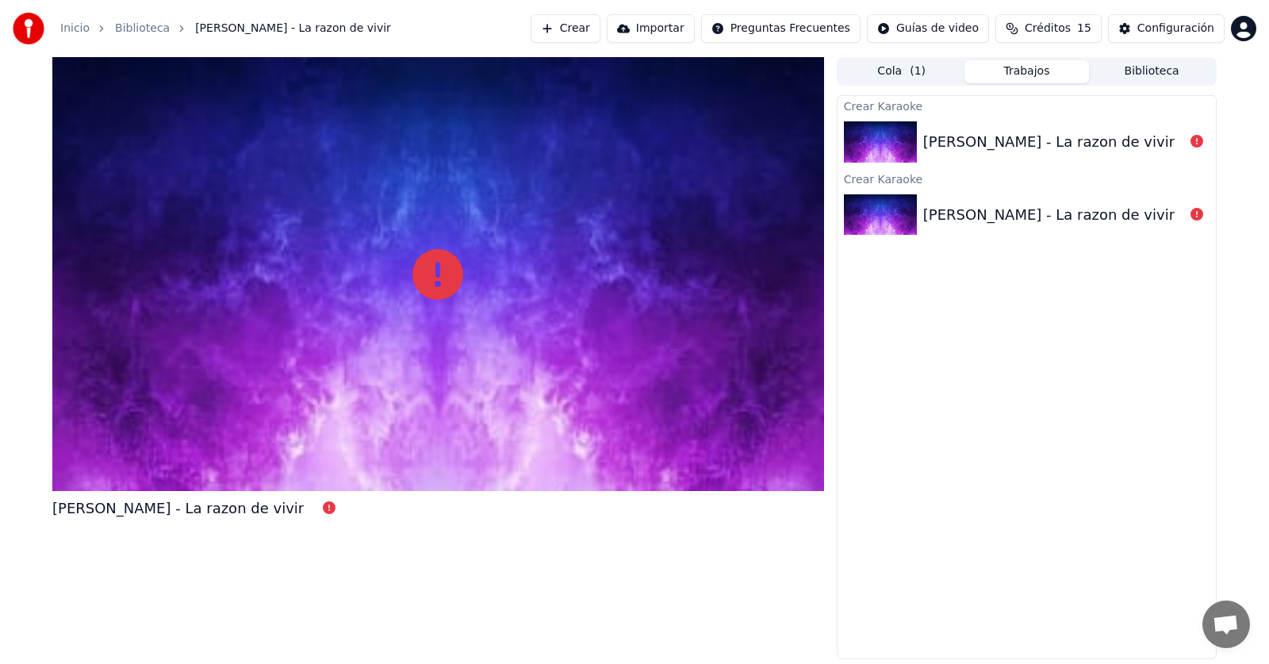
click at [1170, 133] on div "[PERSON_NAME] - La razon de vivir" at bounding box center [1054, 142] width 261 height 22
click at [1199, 142] on icon at bounding box center [1197, 141] width 13 height 13
click at [596, 21] on button "Crear" at bounding box center [566, 28] width 70 height 29
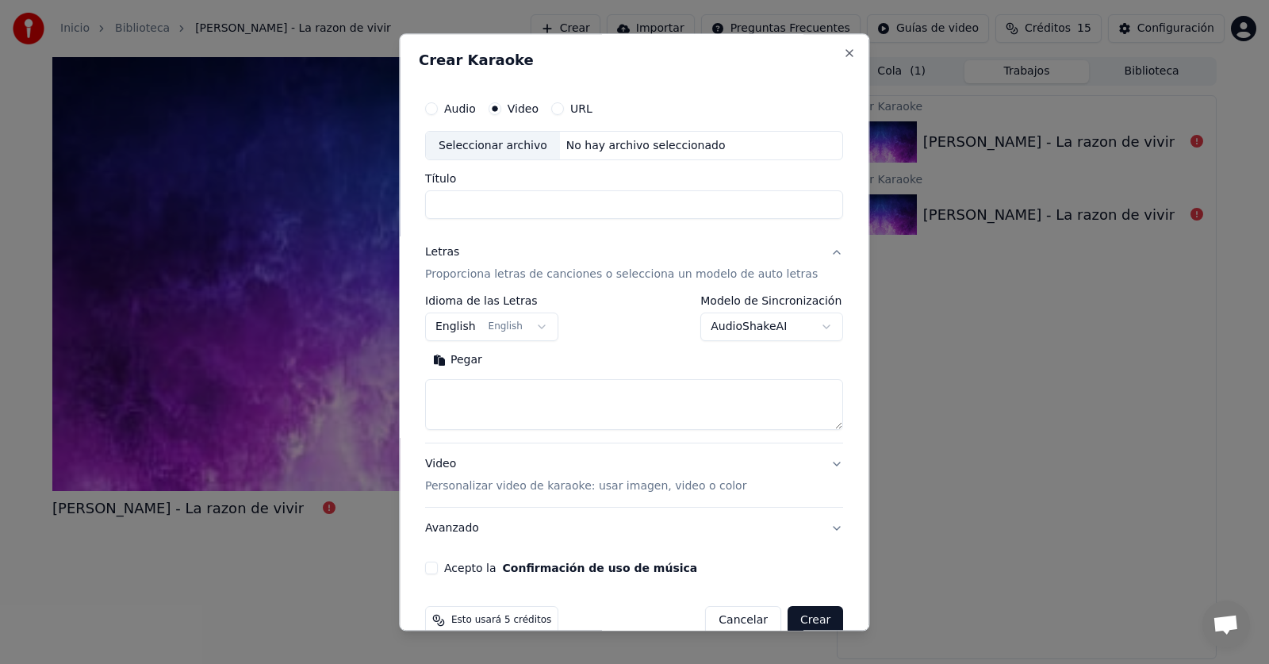
click at [528, 148] on div "Seleccionar archivo" at bounding box center [493, 146] width 134 height 29
drag, startPoint x: 580, startPoint y: 206, endPoint x: 617, endPoint y: 208, distance: 36.6
click at [617, 208] on input "**********" at bounding box center [634, 205] width 418 height 29
type input "**********"
click at [518, 332] on button "English English" at bounding box center [491, 327] width 133 height 29
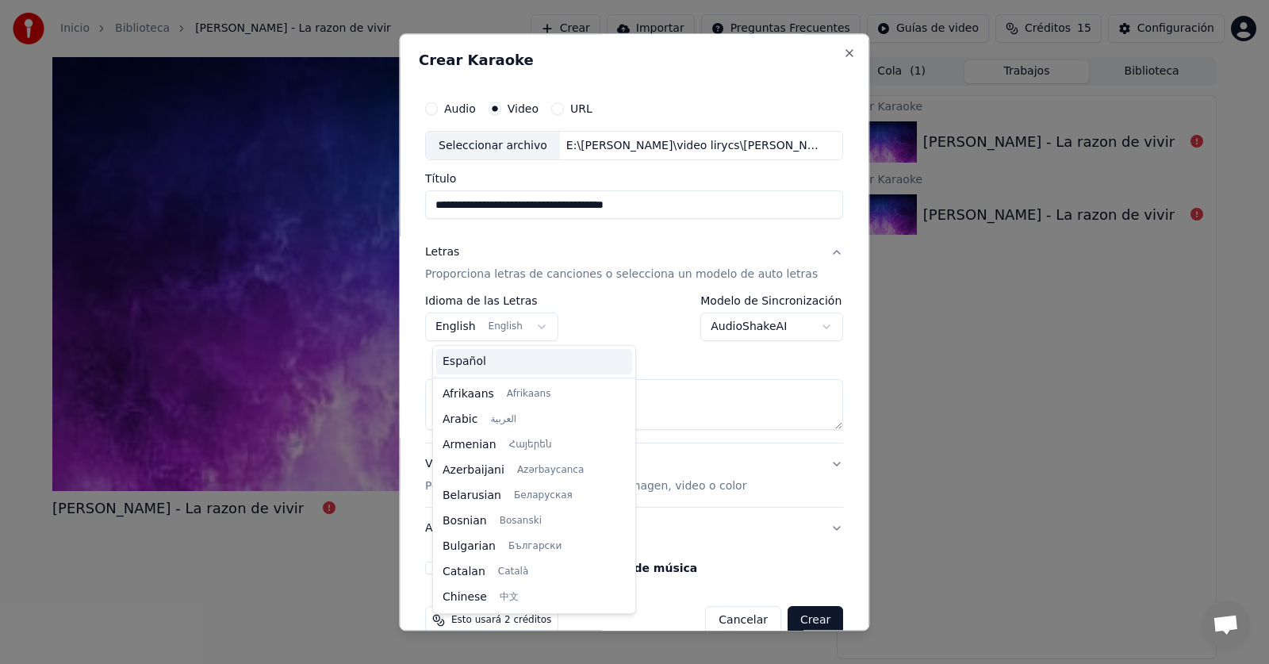
scroll to position [127, 0]
select select "**"
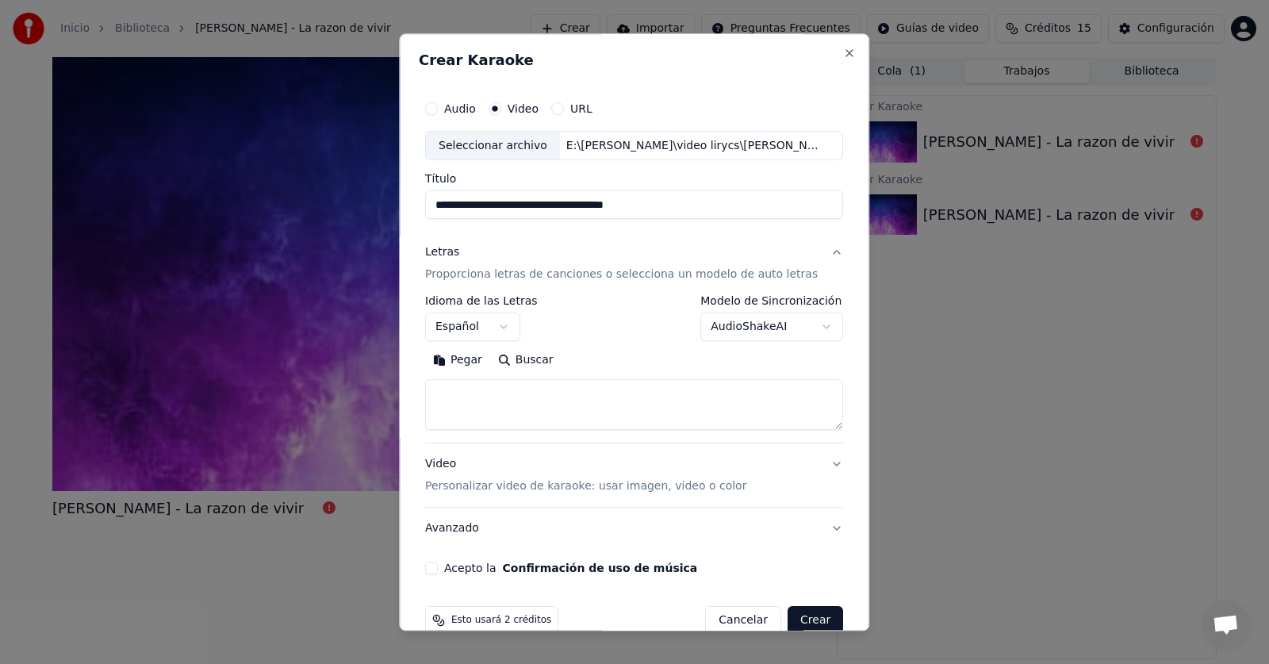
click at [494, 396] on textarea at bounding box center [634, 405] width 418 height 51
paste textarea "**********"
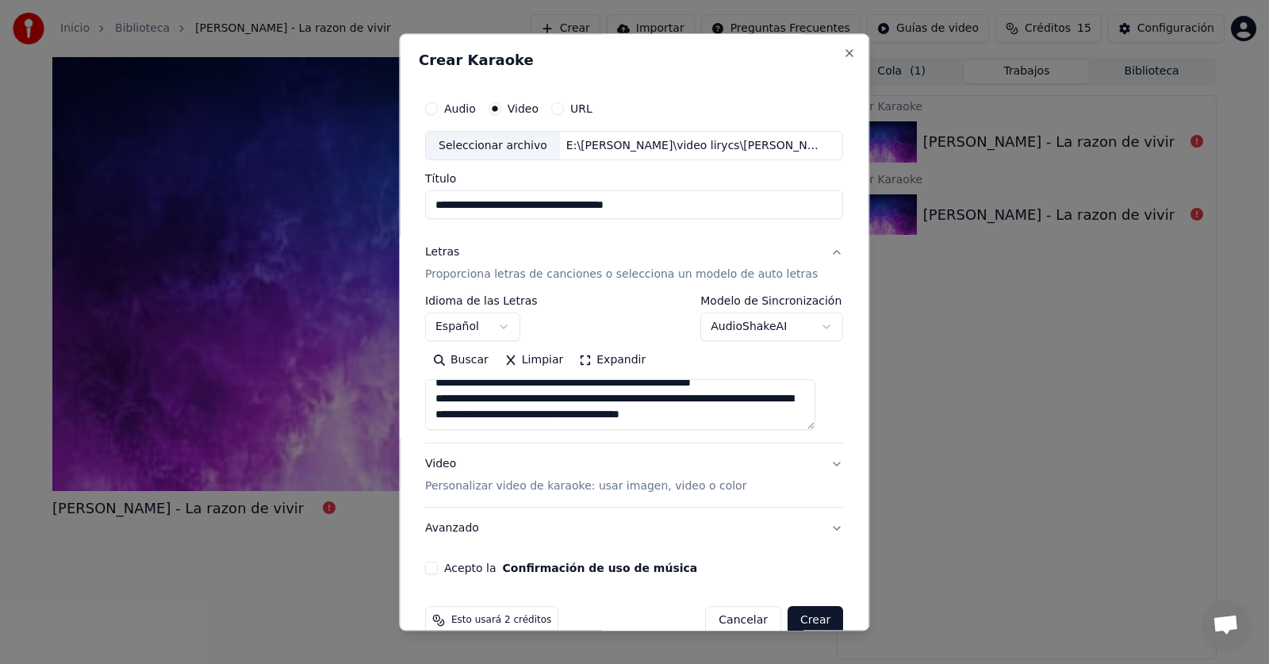
scroll to position [233, 0]
type textarea "**********"
click at [437, 569] on button "Acepto la Confirmación de uso de música" at bounding box center [431, 569] width 13 height 13
click at [789, 618] on button "Crear" at bounding box center [816, 621] width 56 height 29
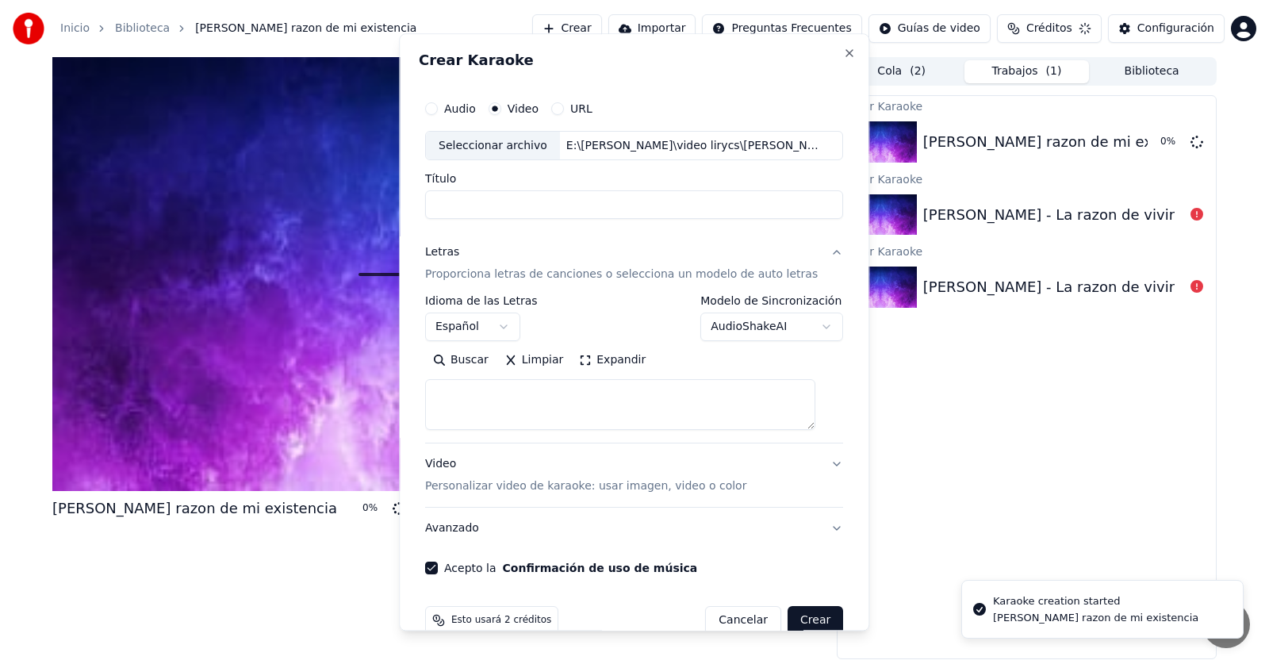
select select
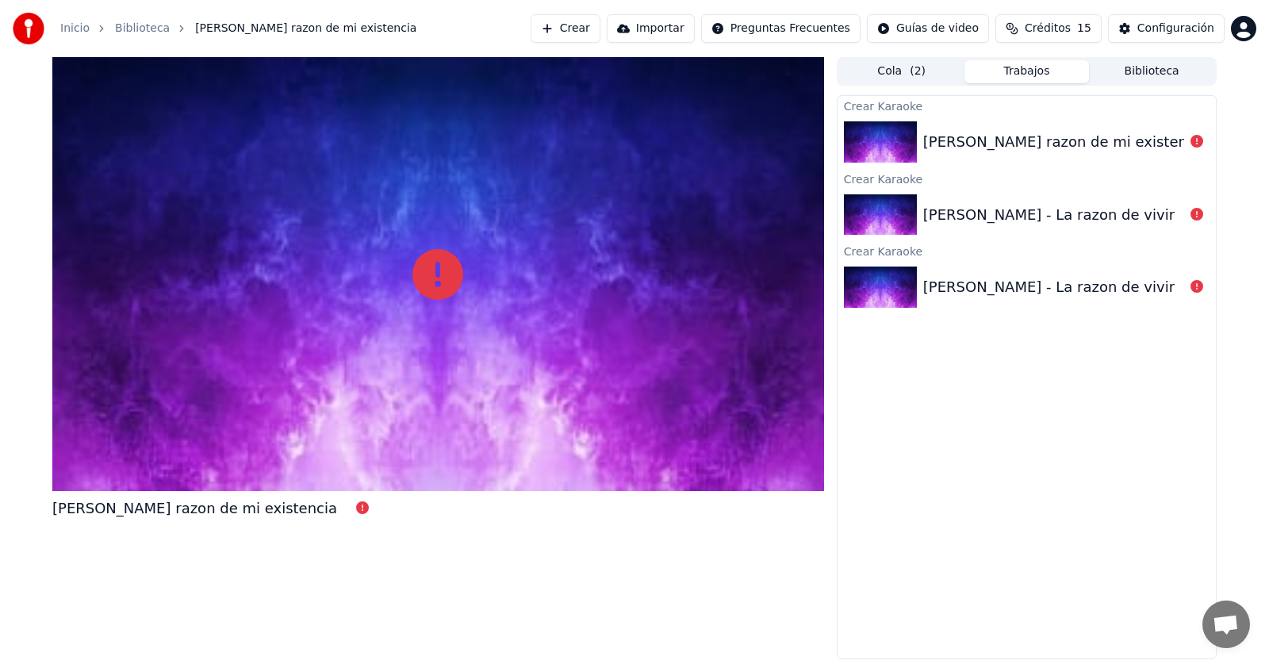
click at [1247, 38] on html "Inicio Biblioteca [PERSON_NAME] razon de mi existencia Crear Importar Preguntas…" at bounding box center [634, 332] width 1269 height 664
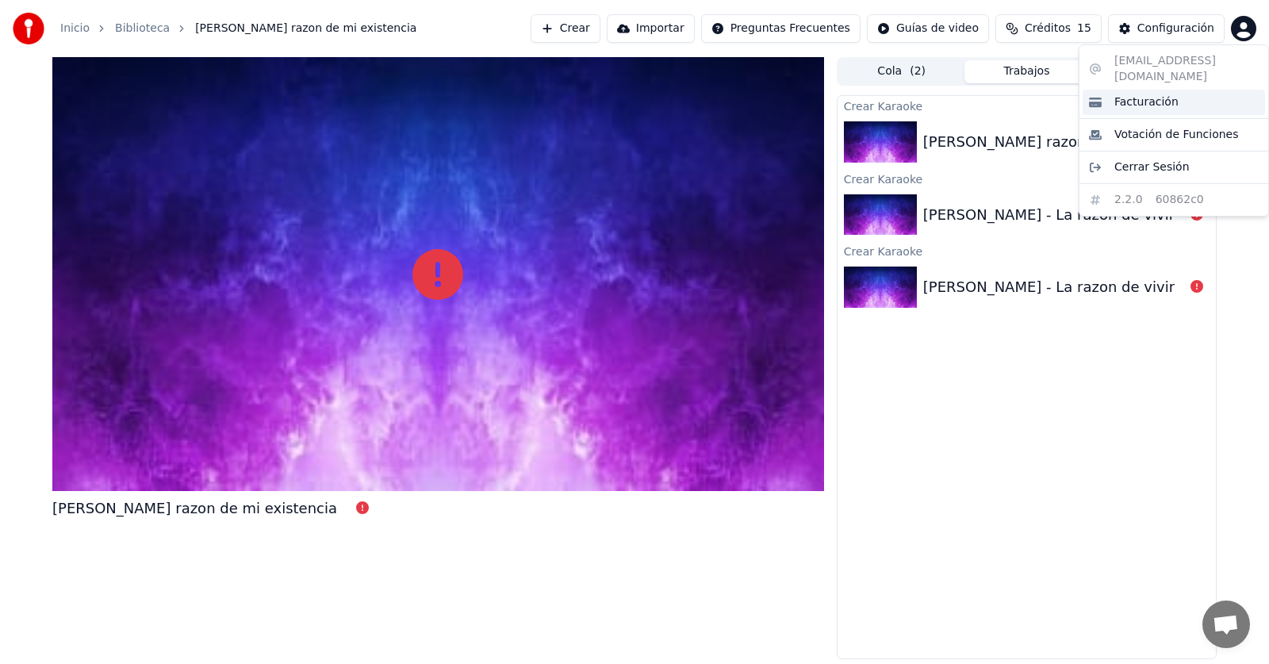
click at [1147, 94] on span "Facturación" at bounding box center [1147, 102] width 64 height 16
